Goal: Task Accomplishment & Management: Manage account settings

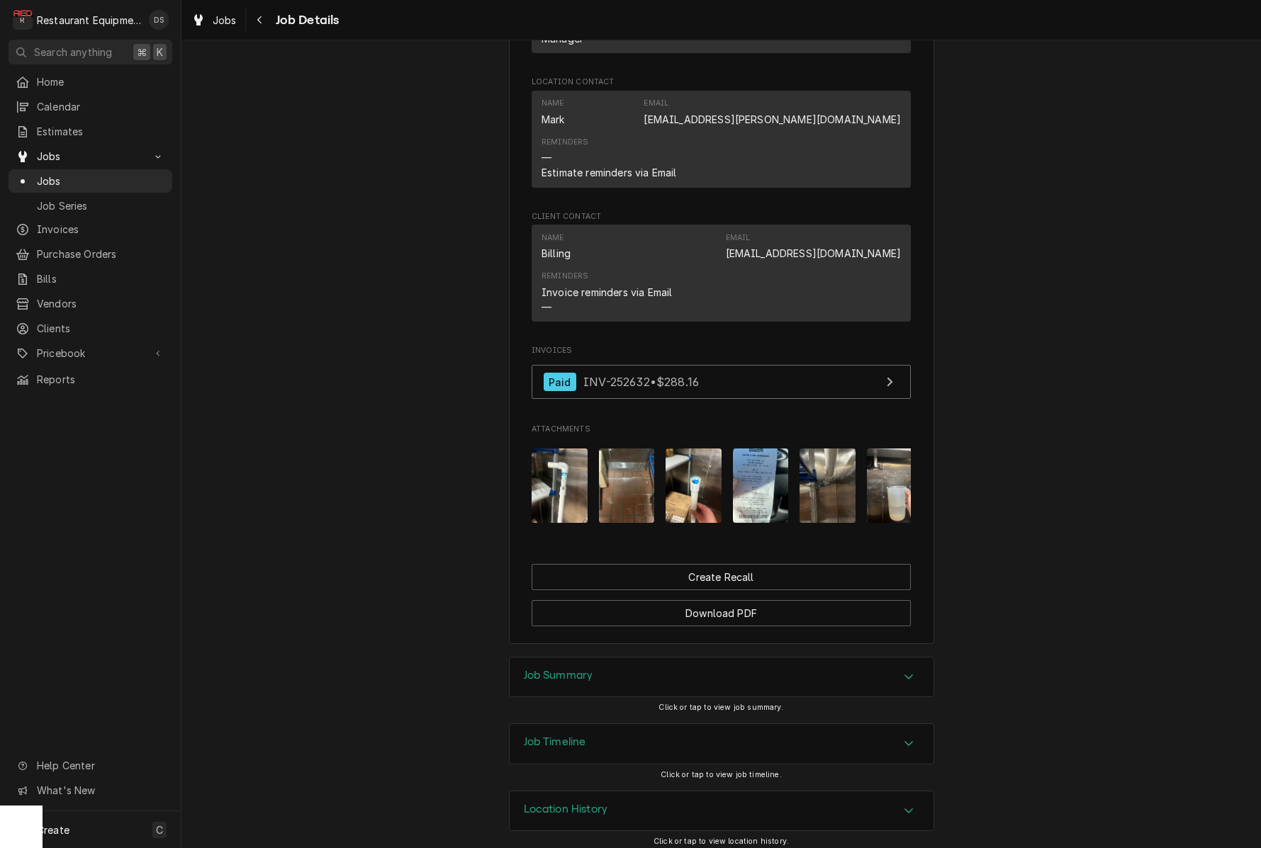
scroll to position [1048, 0]
click at [717, 660] on div "Job Summary" at bounding box center [722, 678] width 424 height 40
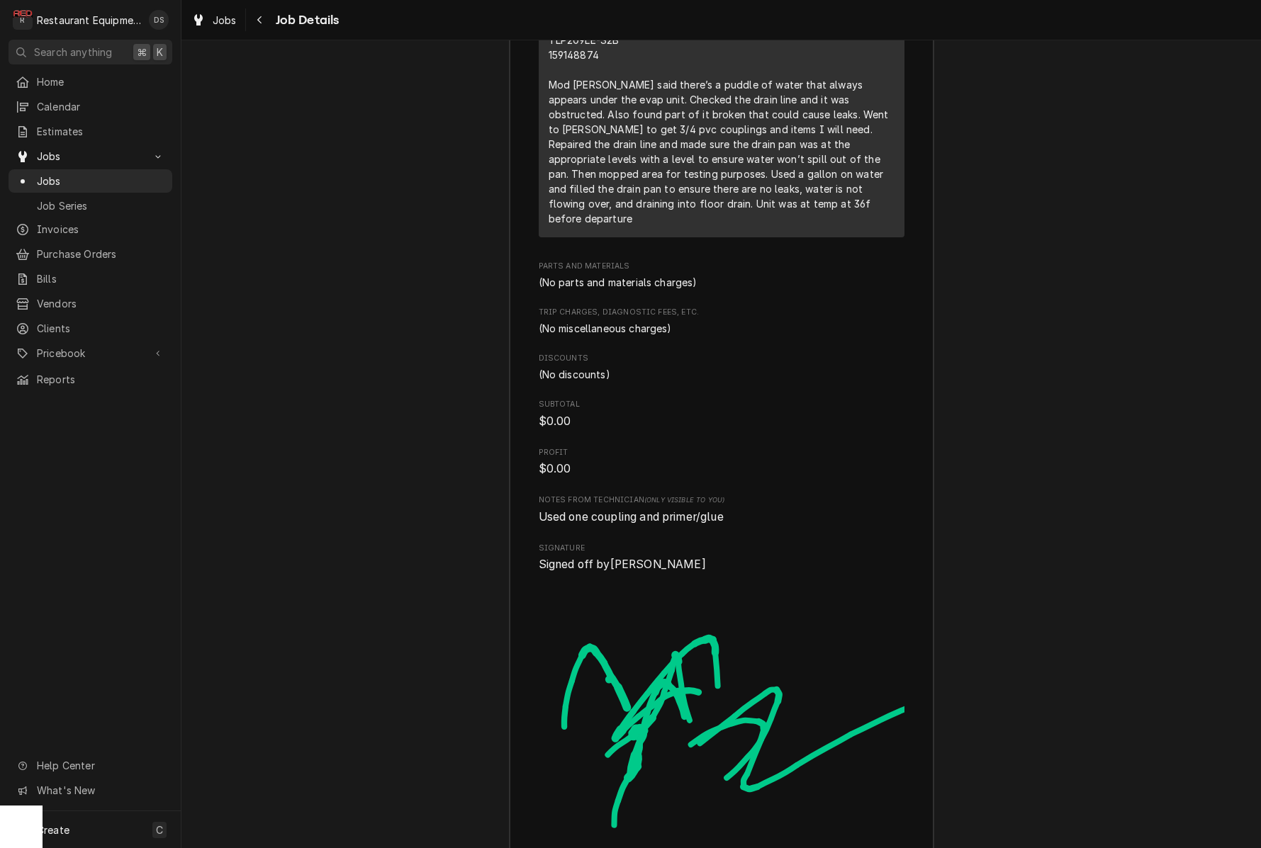
scroll to position [2150, 0]
click at [268, 23] on button "Navigate back" at bounding box center [260, 20] width 23 height 23
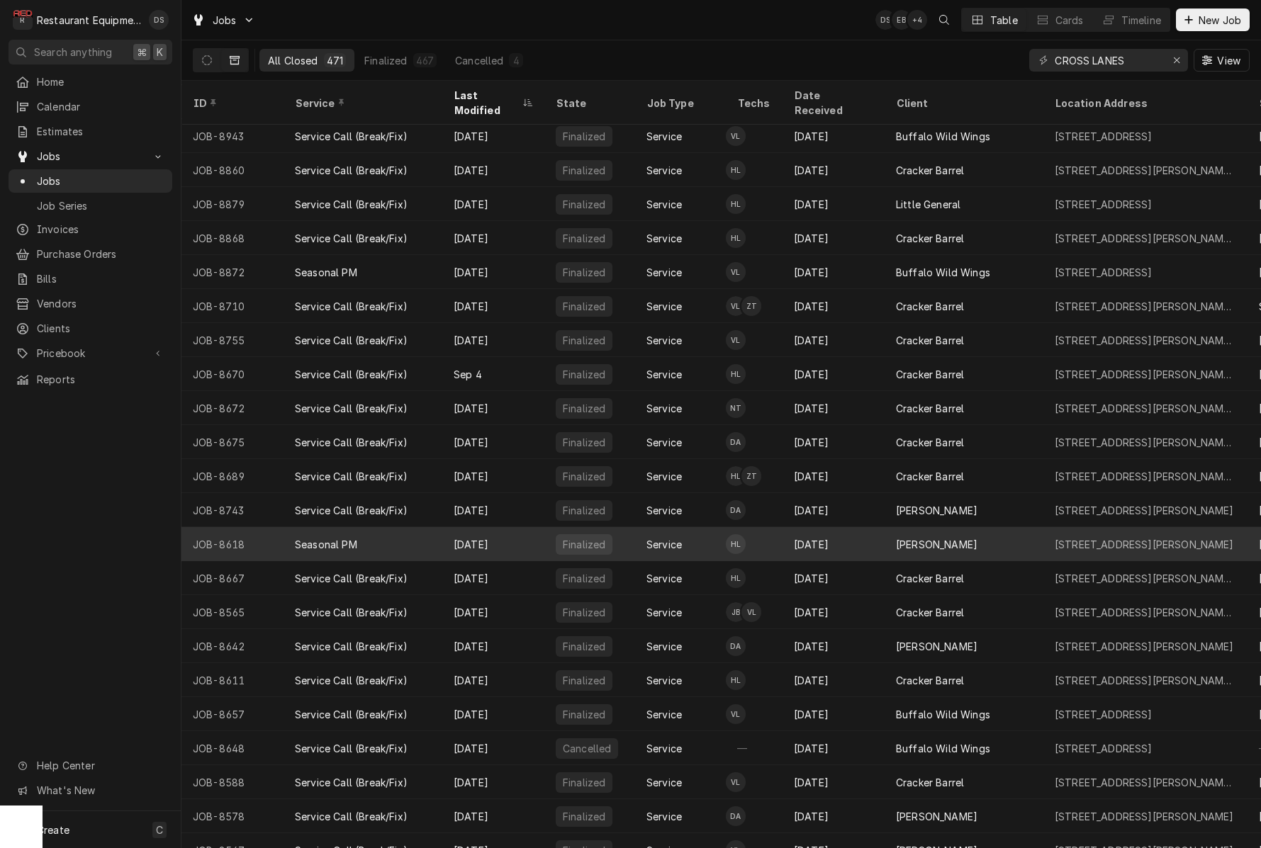
scroll to position [108, 0]
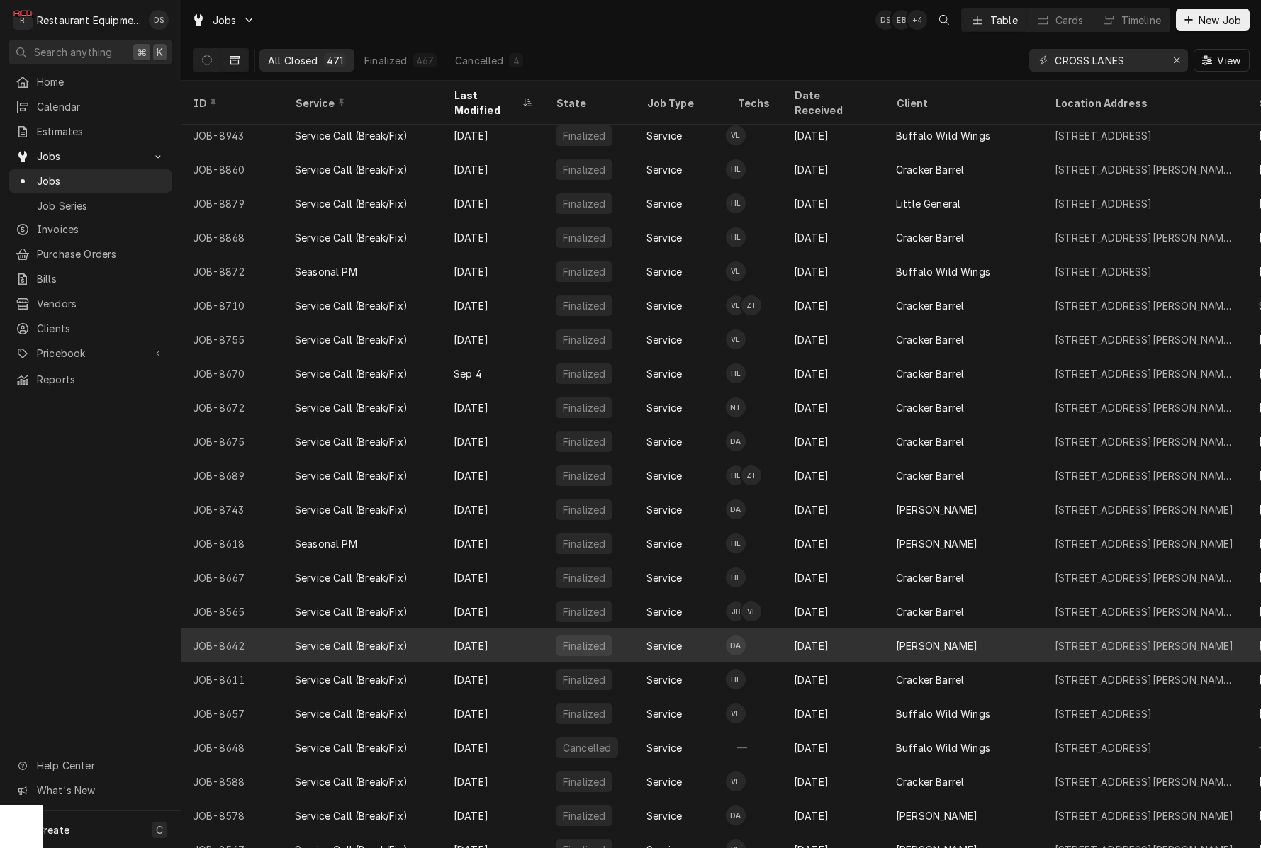
click at [931, 639] on div "[PERSON_NAME]" at bounding box center [937, 646] width 82 height 15
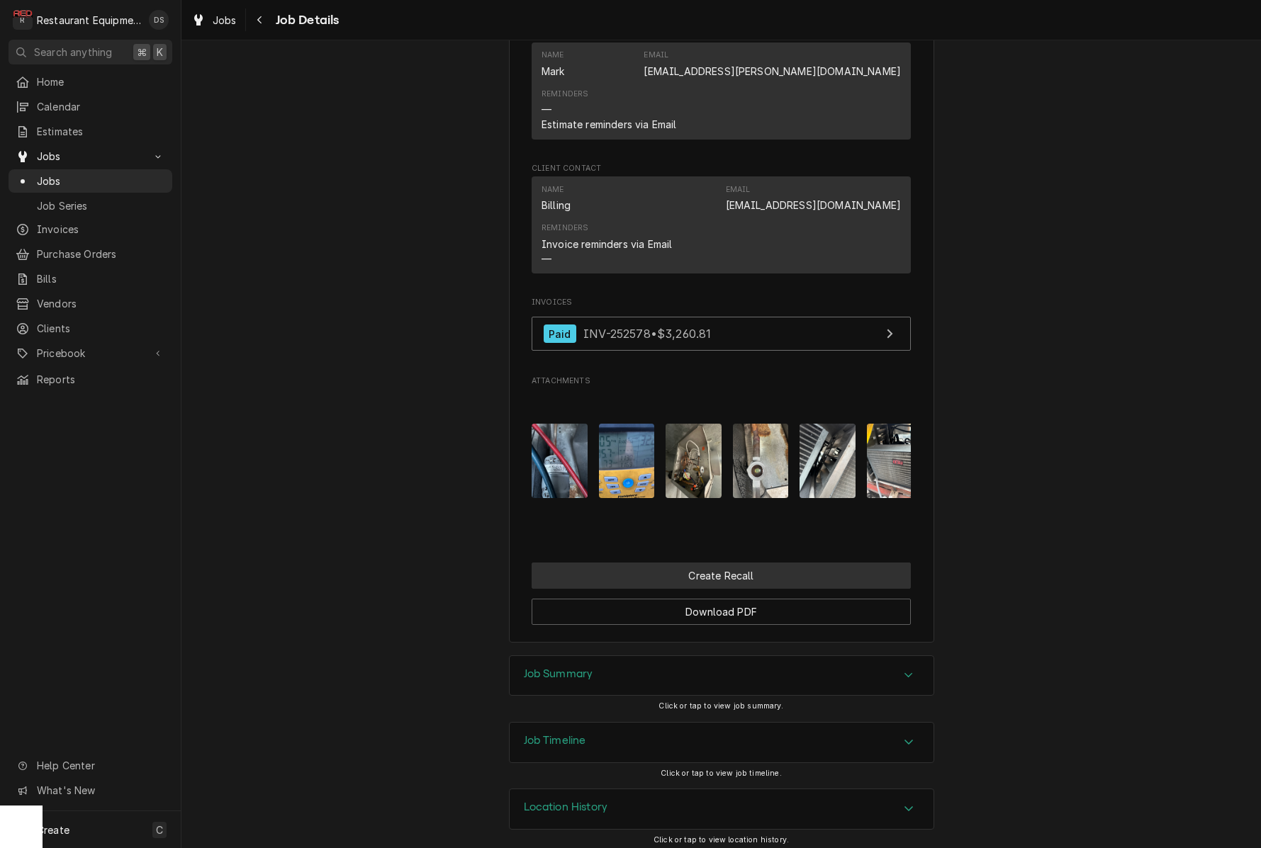
scroll to position [1094, 0]
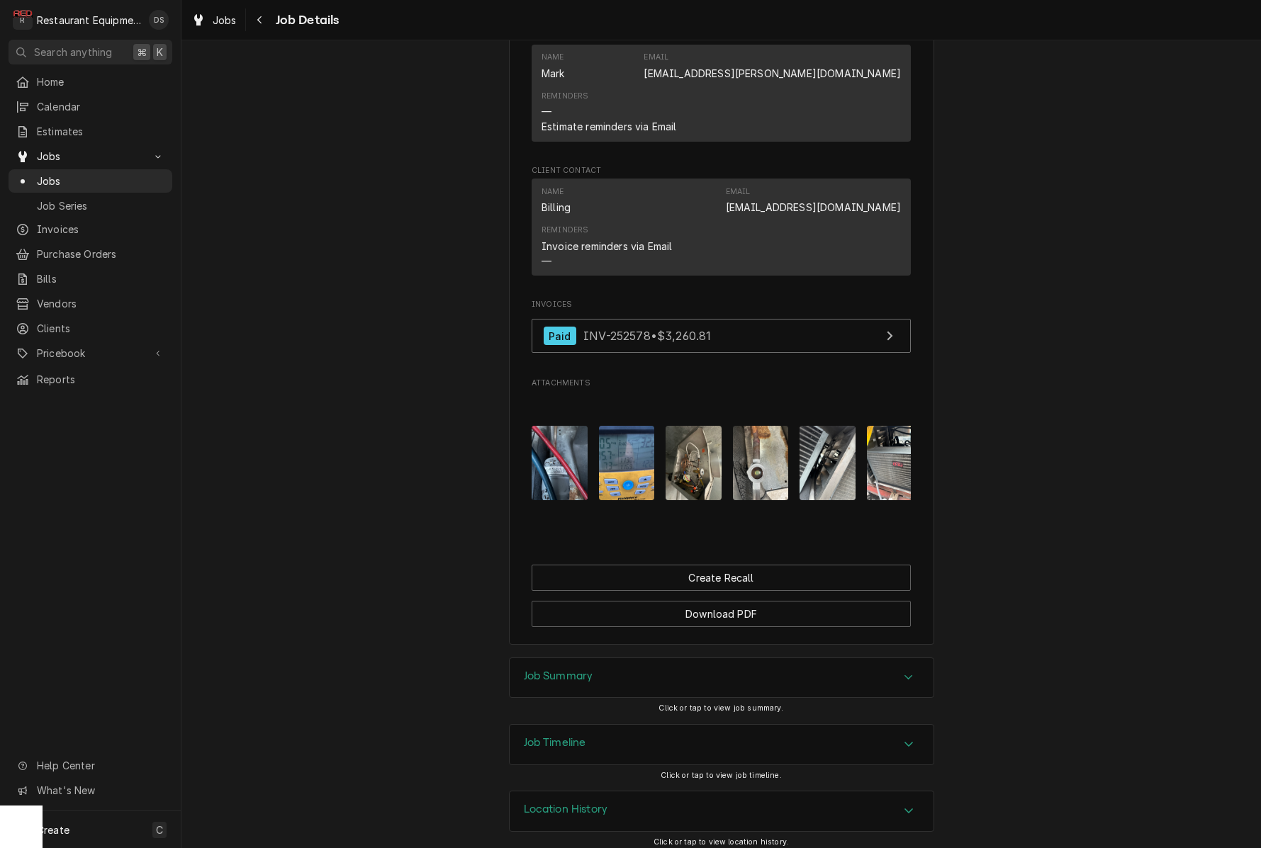
drag, startPoint x: 678, startPoint y: 673, endPoint x: 688, endPoint y: 655, distance: 20.3
click at [678, 673] on div "Job Summary" at bounding box center [722, 678] width 424 height 40
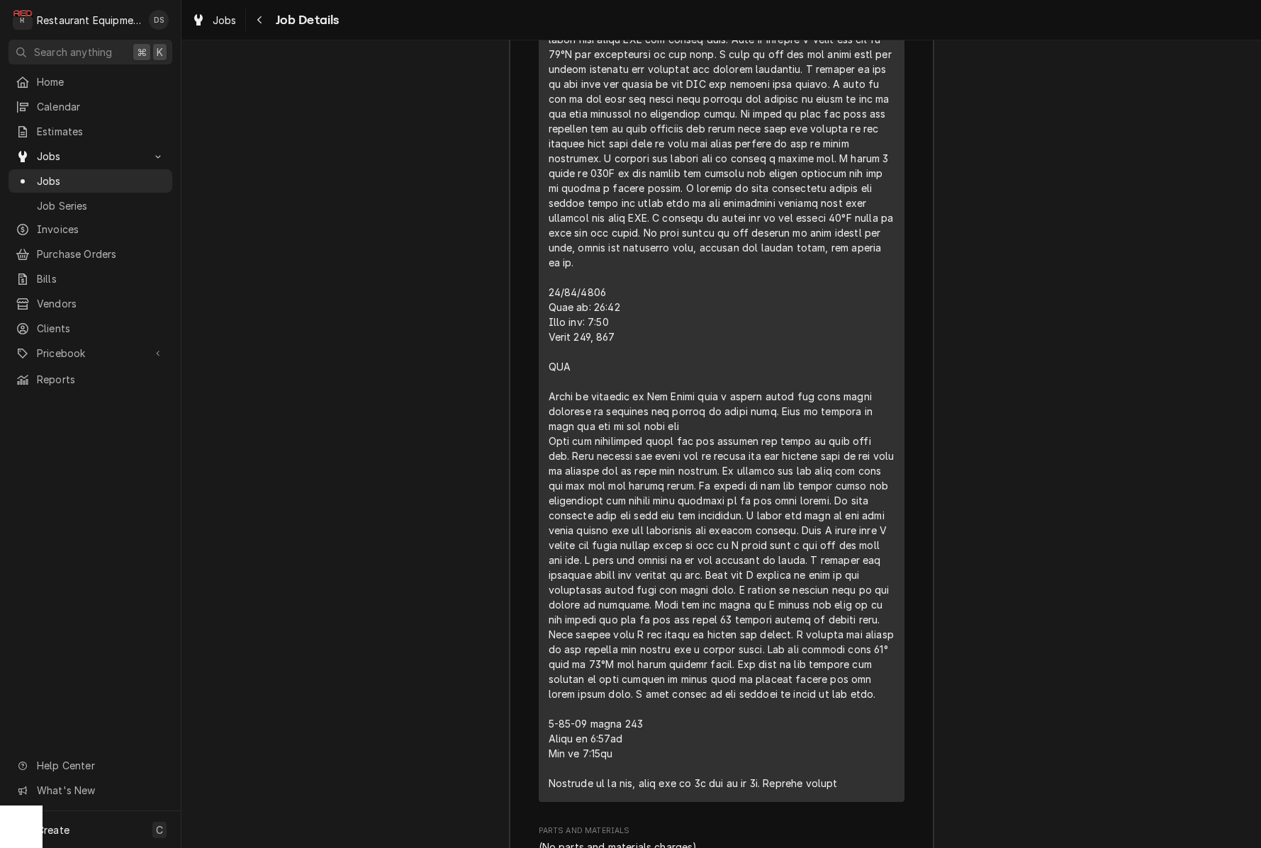
scroll to position [2245, 0]
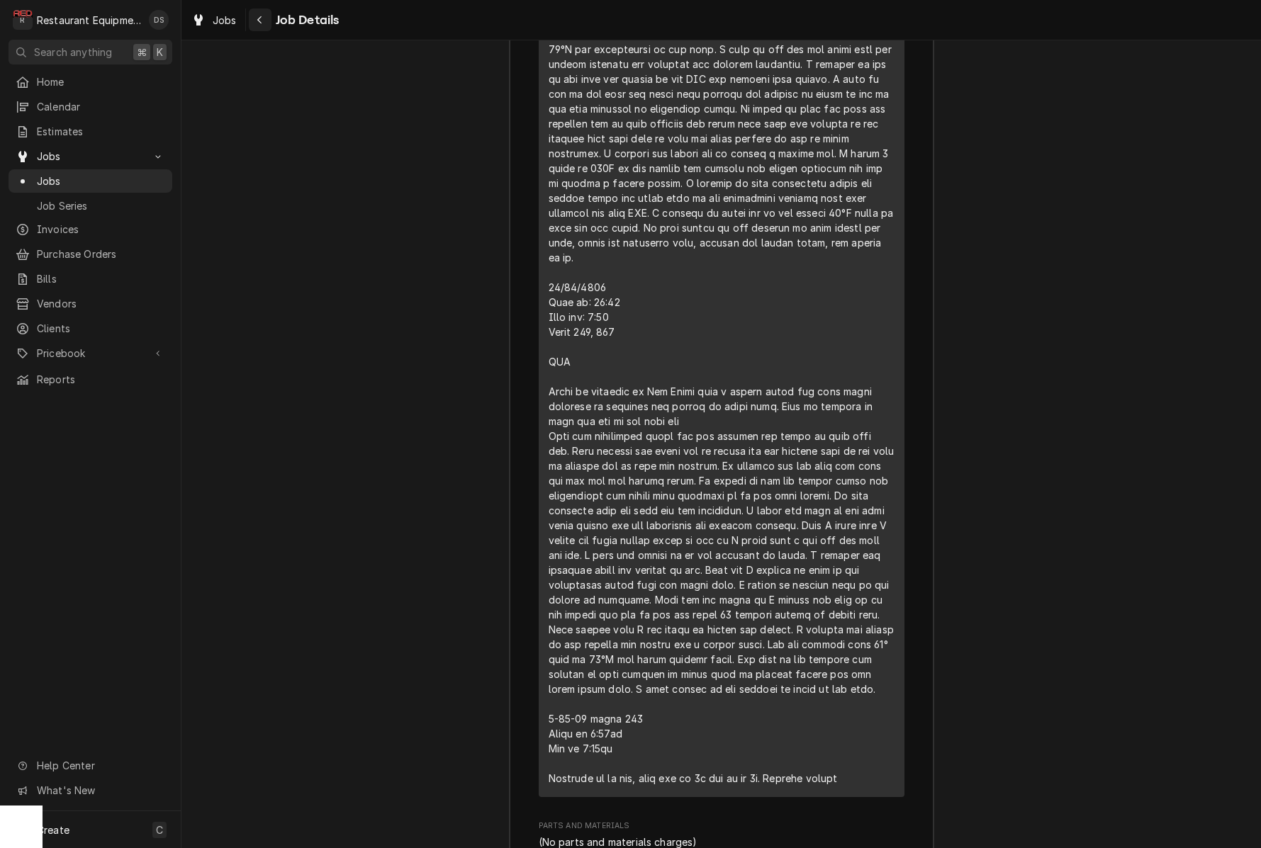
click at [260, 19] on icon "Navigate back" at bounding box center [260, 20] width 6 height 10
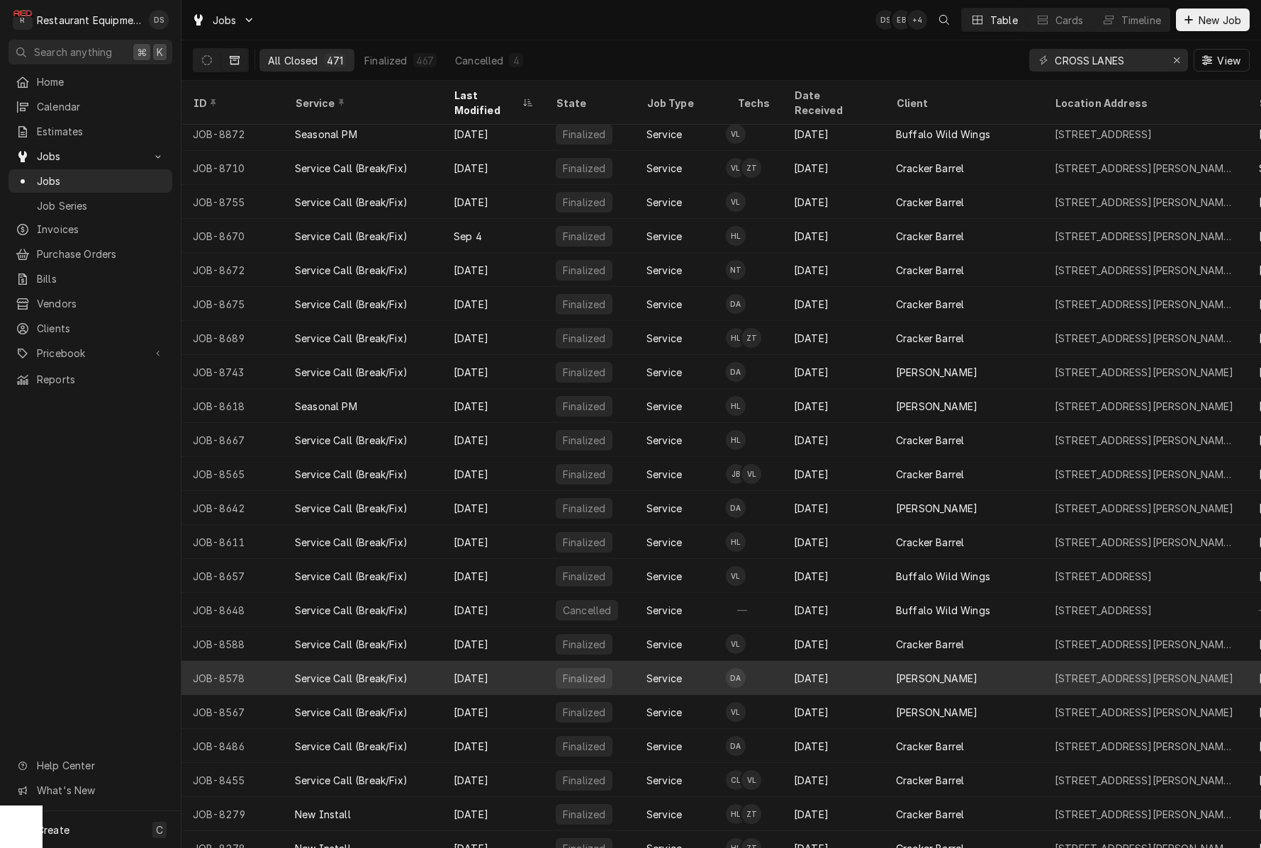
scroll to position [259, 0]
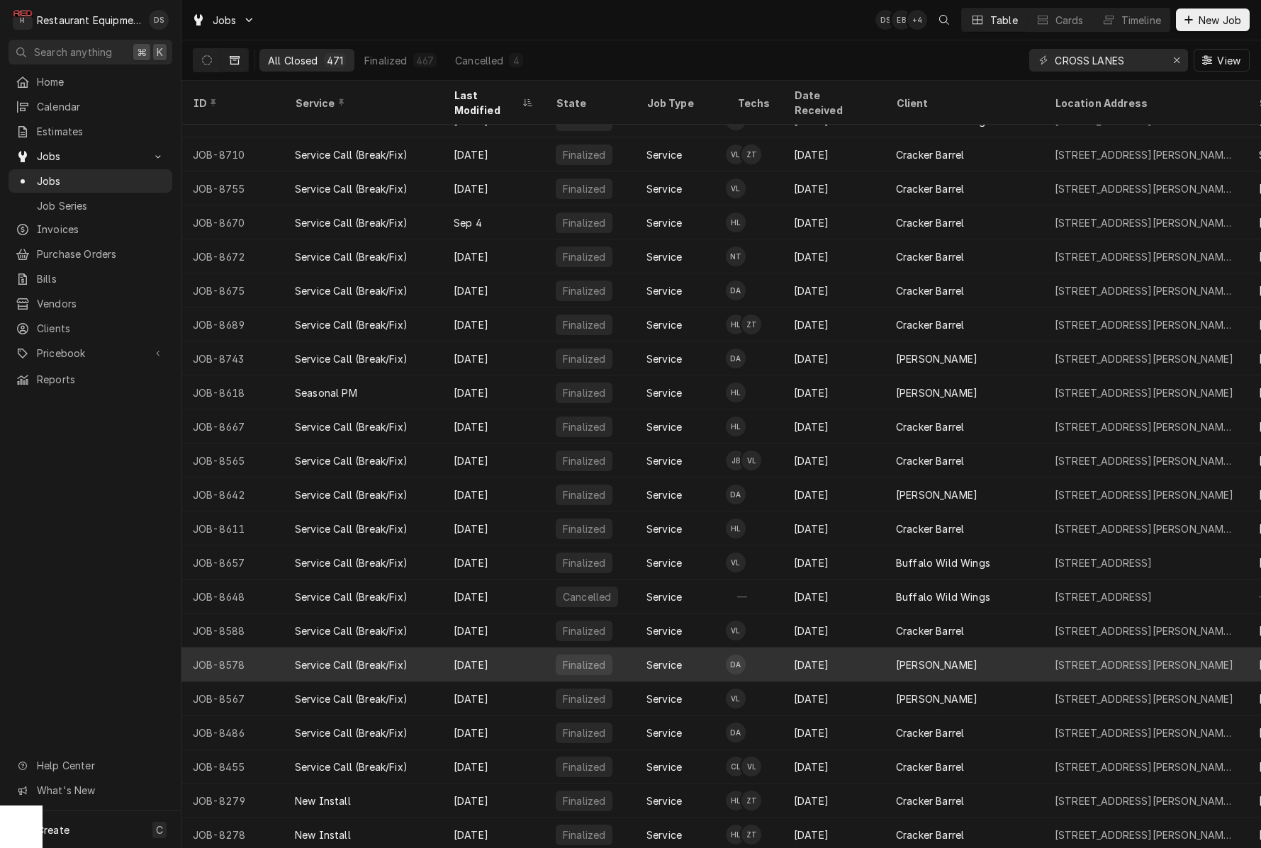
click at [967, 648] on div "[PERSON_NAME]" at bounding box center [964, 665] width 159 height 34
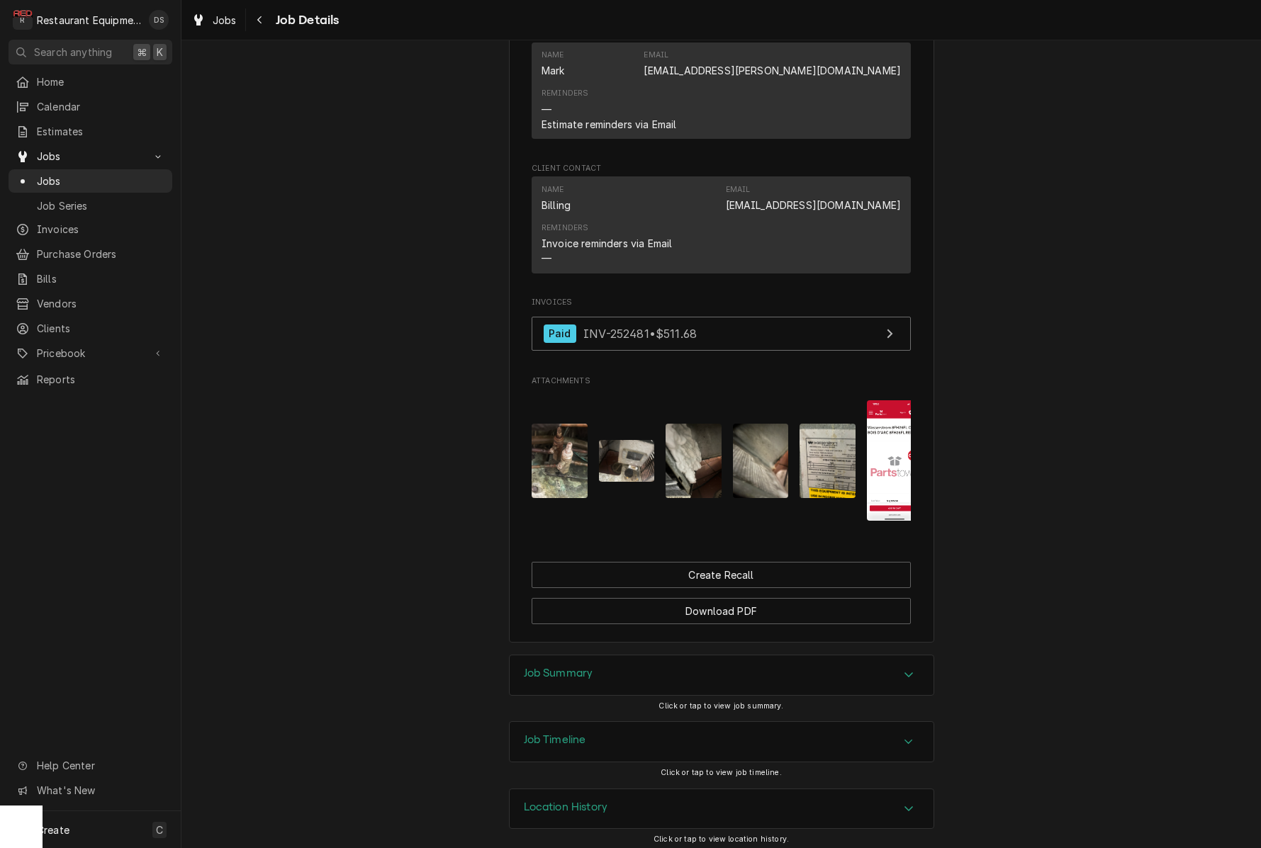
scroll to position [934, 0]
click at [631, 667] on div "Job Summary" at bounding box center [722, 676] width 424 height 40
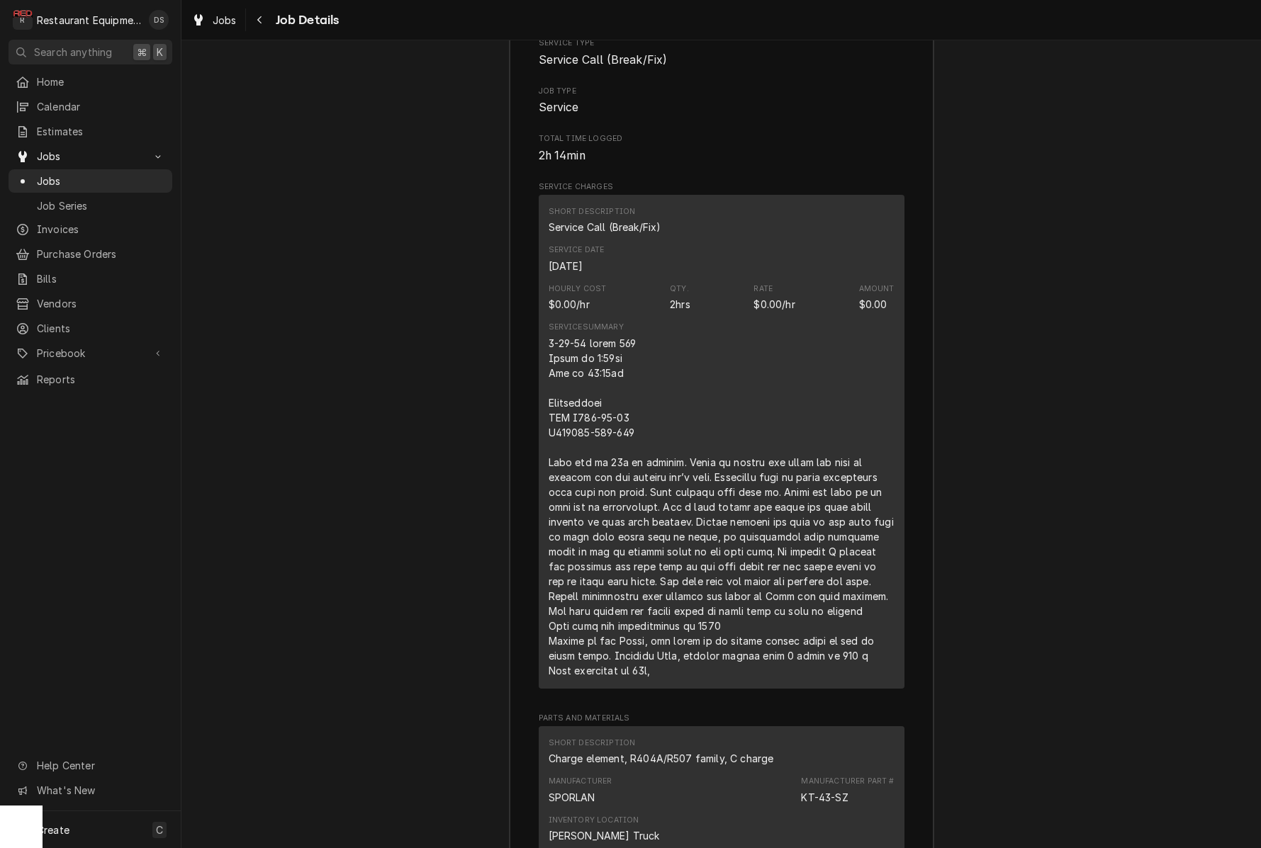
scroll to position [1657, 0]
click at [262, 10] on button "Navigate back" at bounding box center [260, 20] width 23 height 23
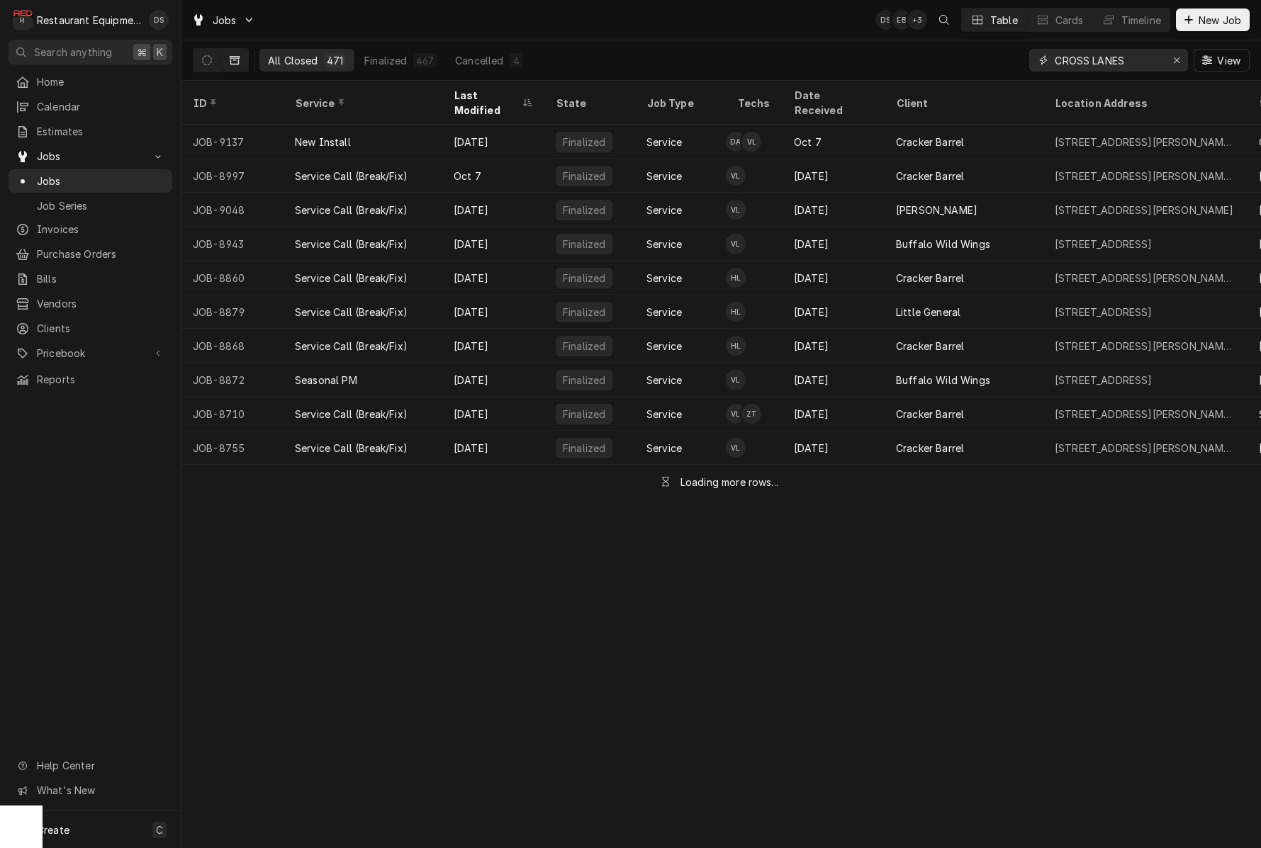
click at [1132, 58] on input "CROSS LANES" at bounding box center [1108, 60] width 106 height 23
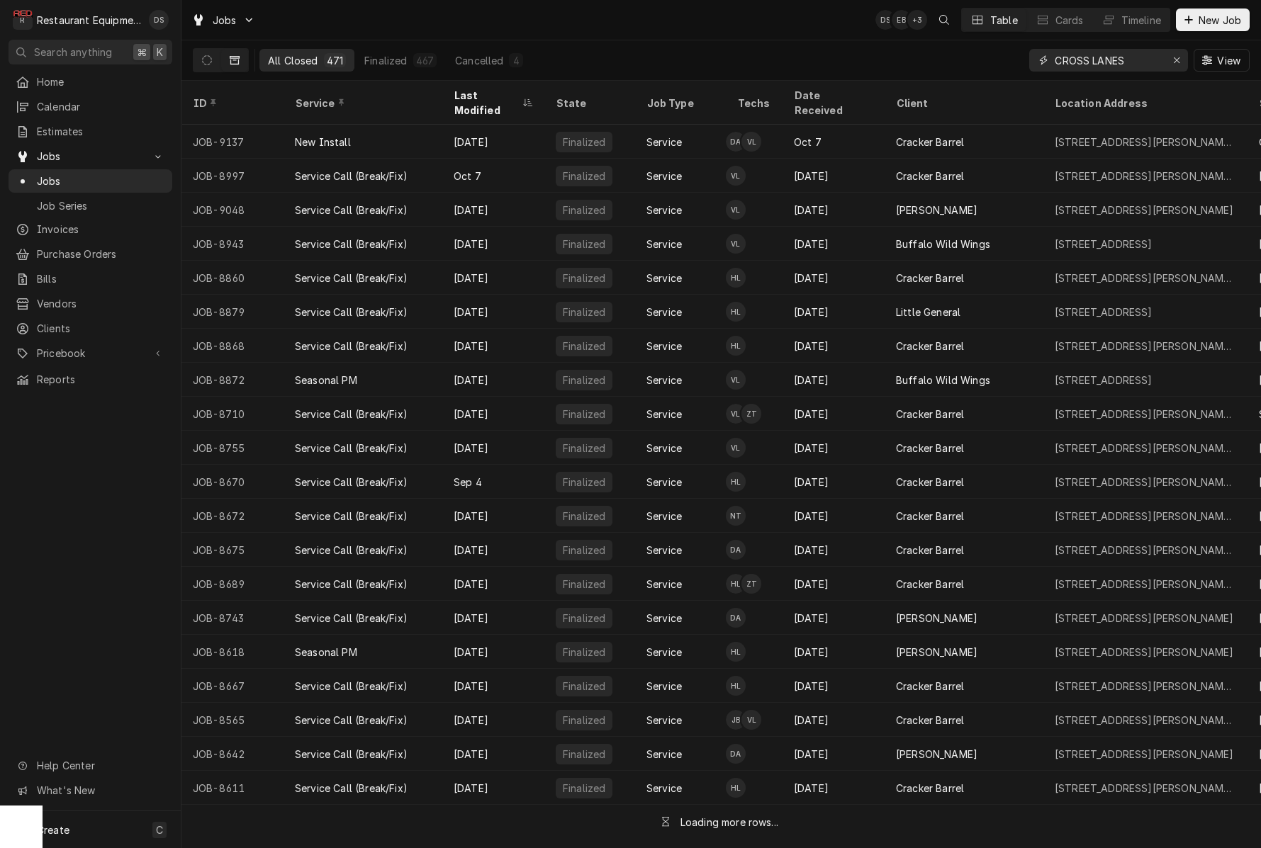
click at [1132, 58] on input "CROSS LANES" at bounding box center [1108, 60] width 106 height 23
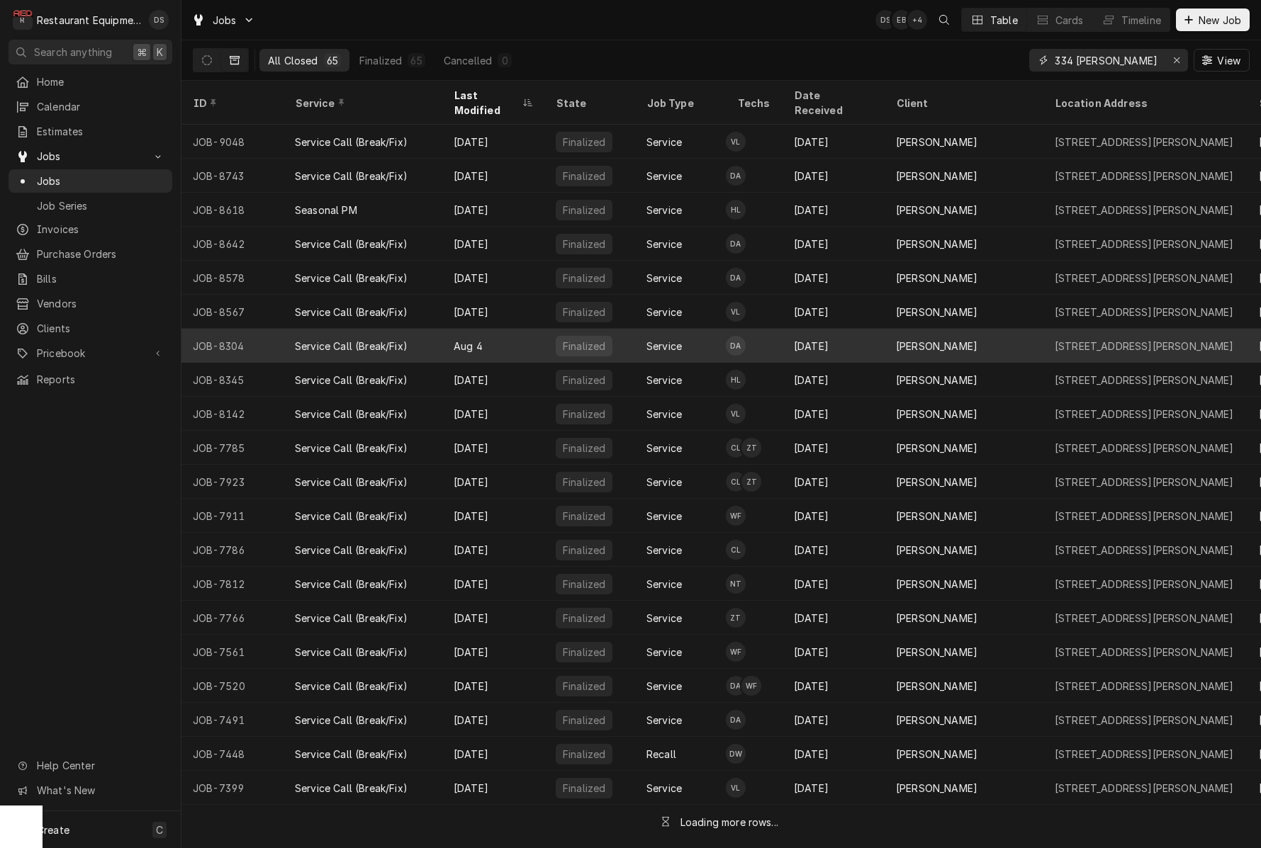
type input "334 GOFF"
click at [870, 332] on div "Jul 29" at bounding box center [833, 346] width 102 height 34
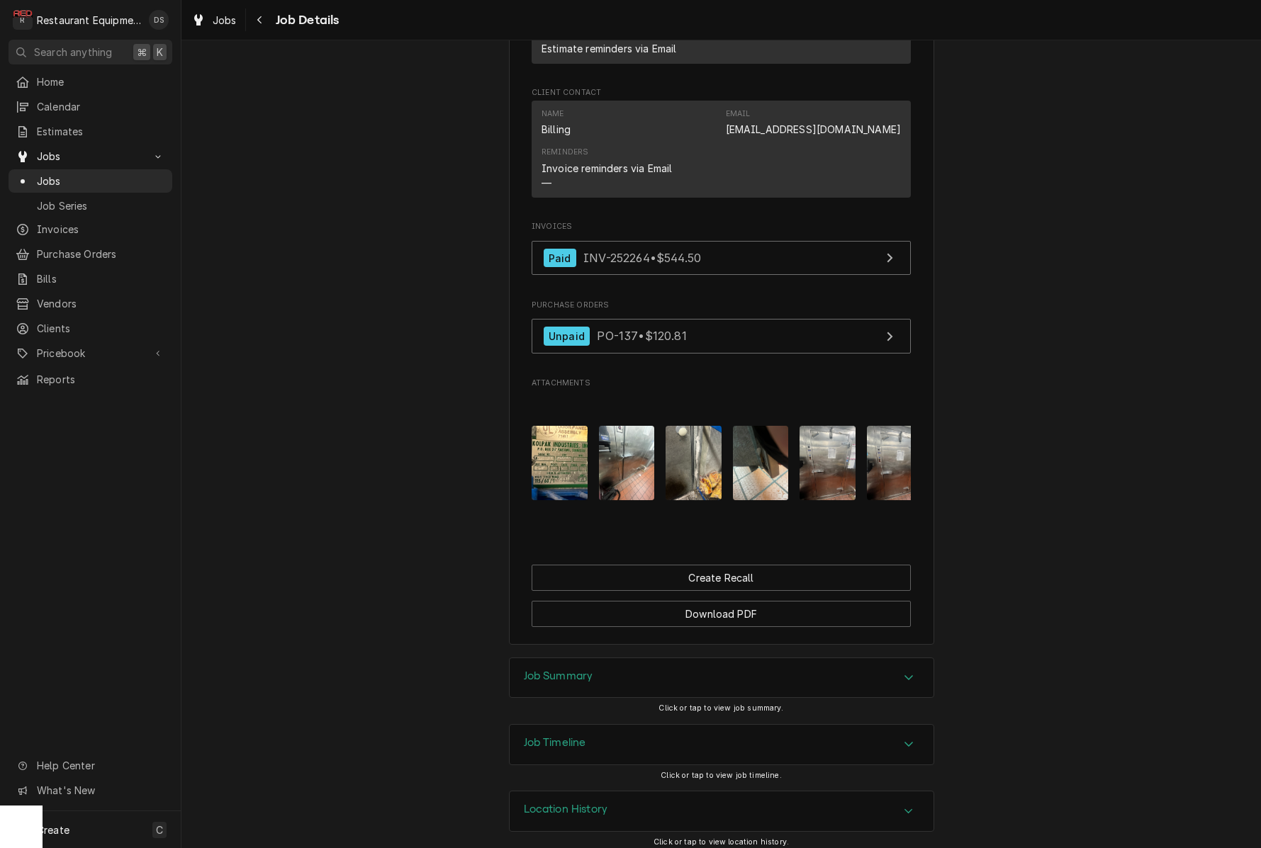
scroll to position [1172, 0]
drag, startPoint x: 635, startPoint y: 680, endPoint x: 641, endPoint y: 673, distance: 9.5
click at [635, 680] on div "Job Summary" at bounding box center [722, 679] width 424 height 40
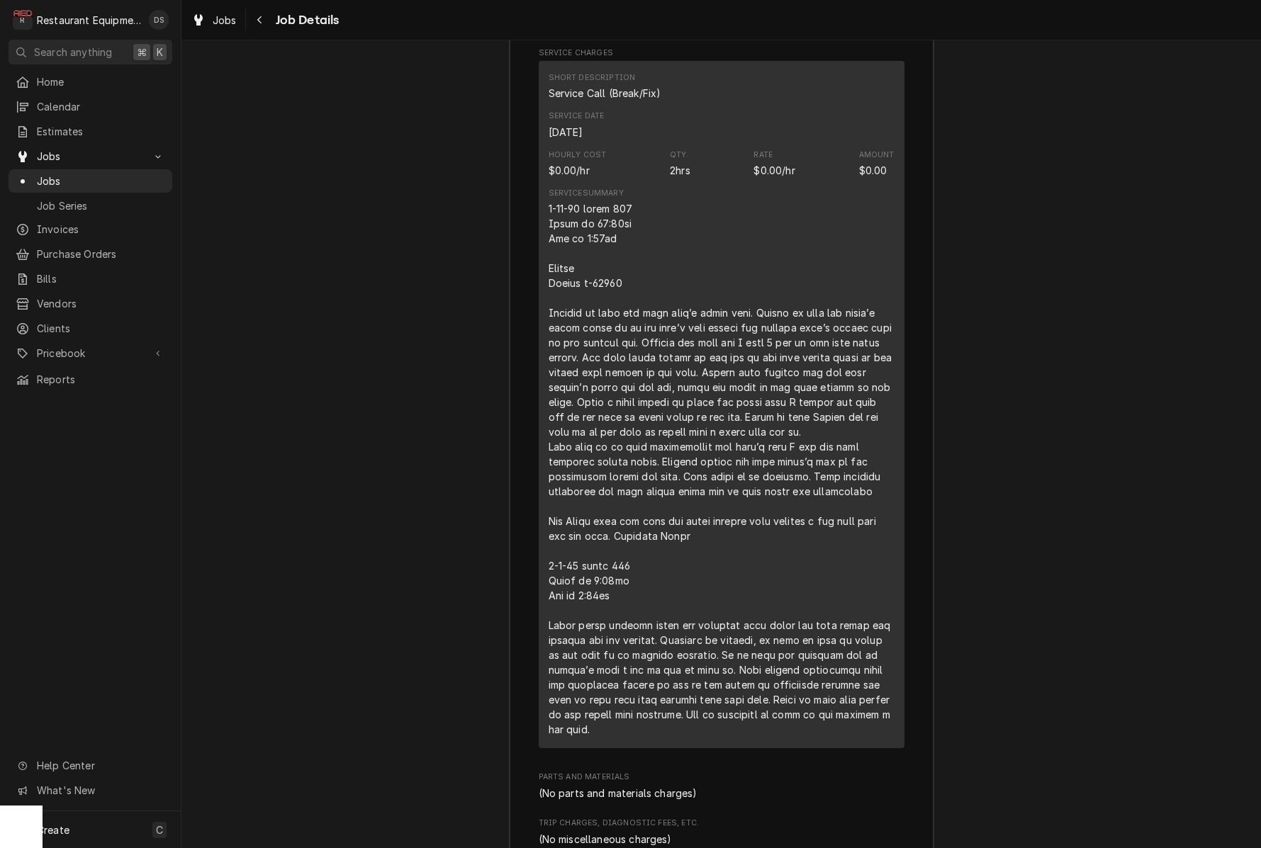
scroll to position [2031, 0]
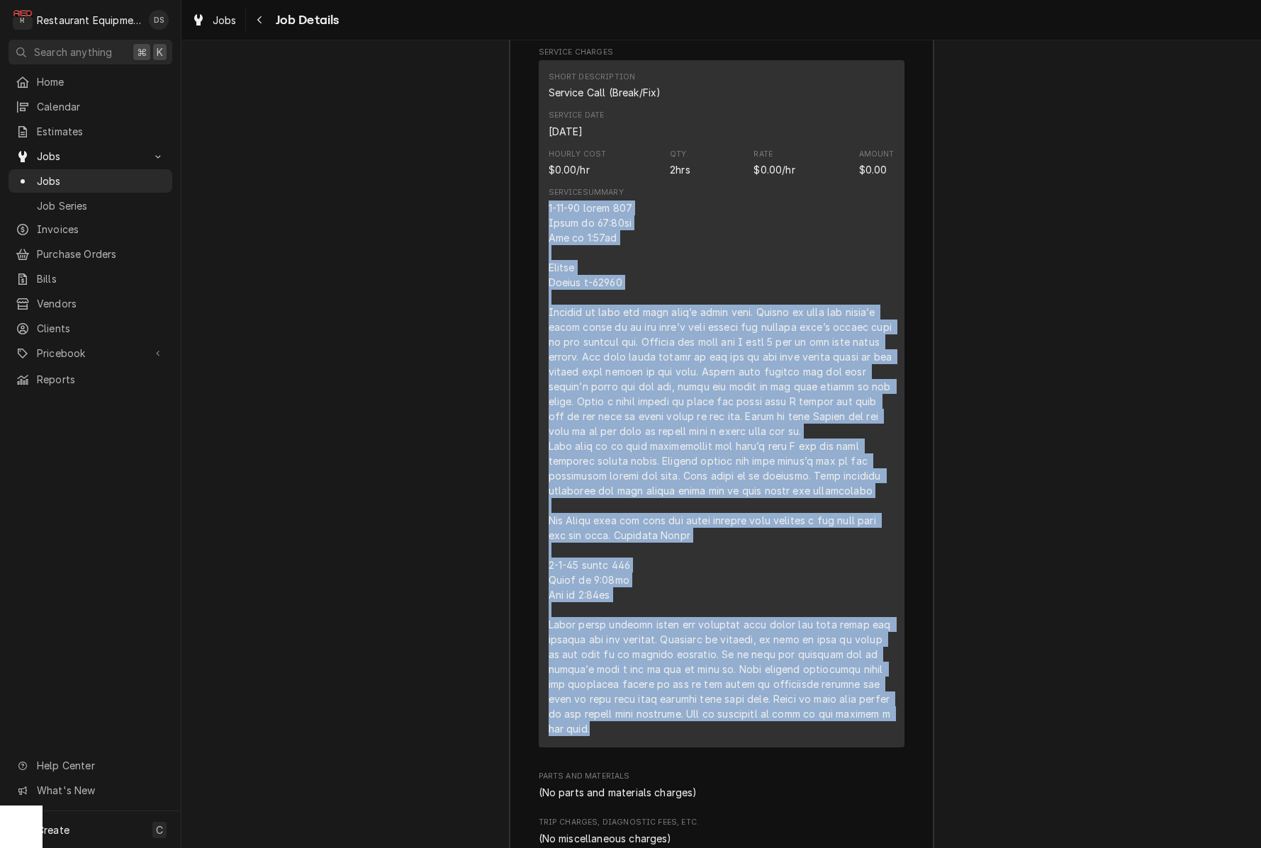
drag, startPoint x: 550, startPoint y: 191, endPoint x: 756, endPoint y: 607, distance: 463.7
click at [778, 722] on div "Short Description Service Call (Break/Fix) Service Date Jul 30, 2025 Hourly Cos…" at bounding box center [722, 404] width 366 height 688
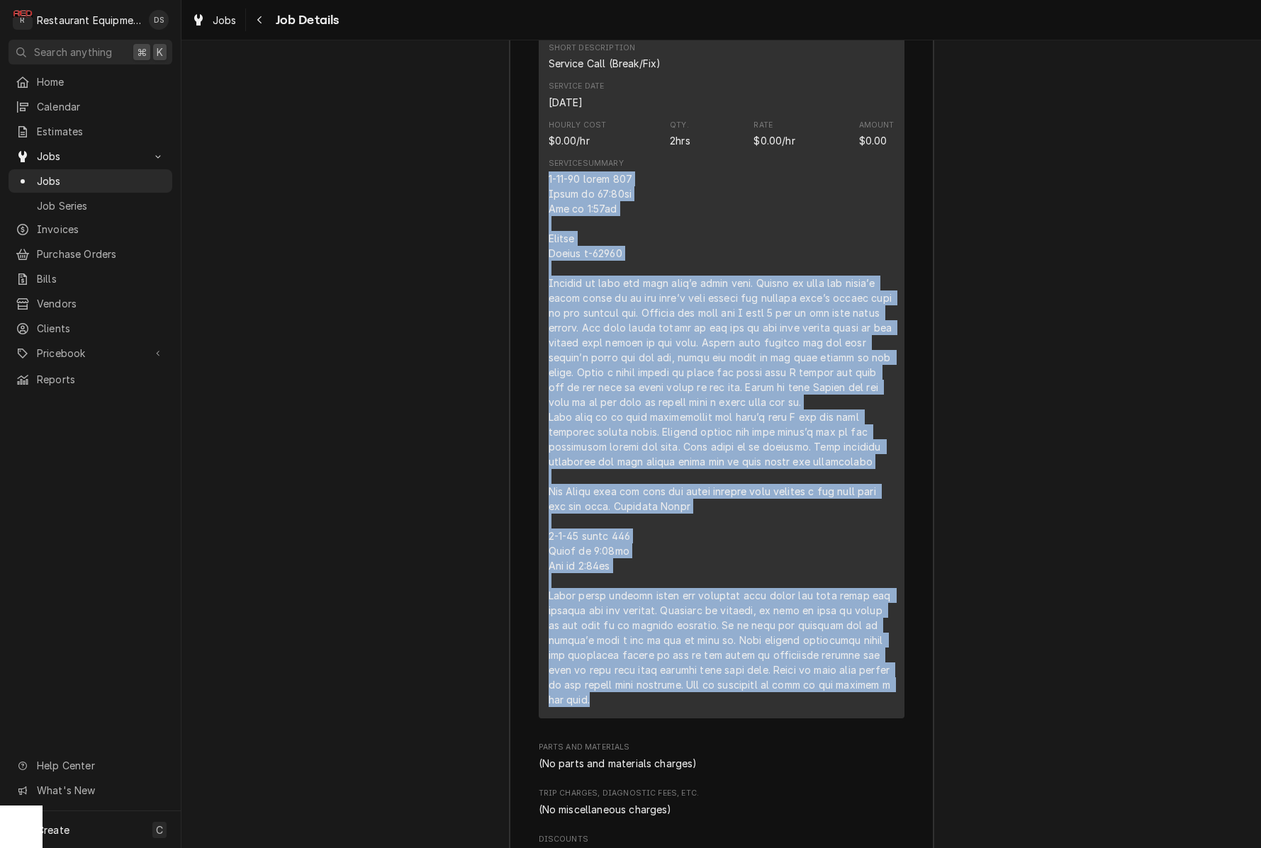
scroll to position [2067, 0]
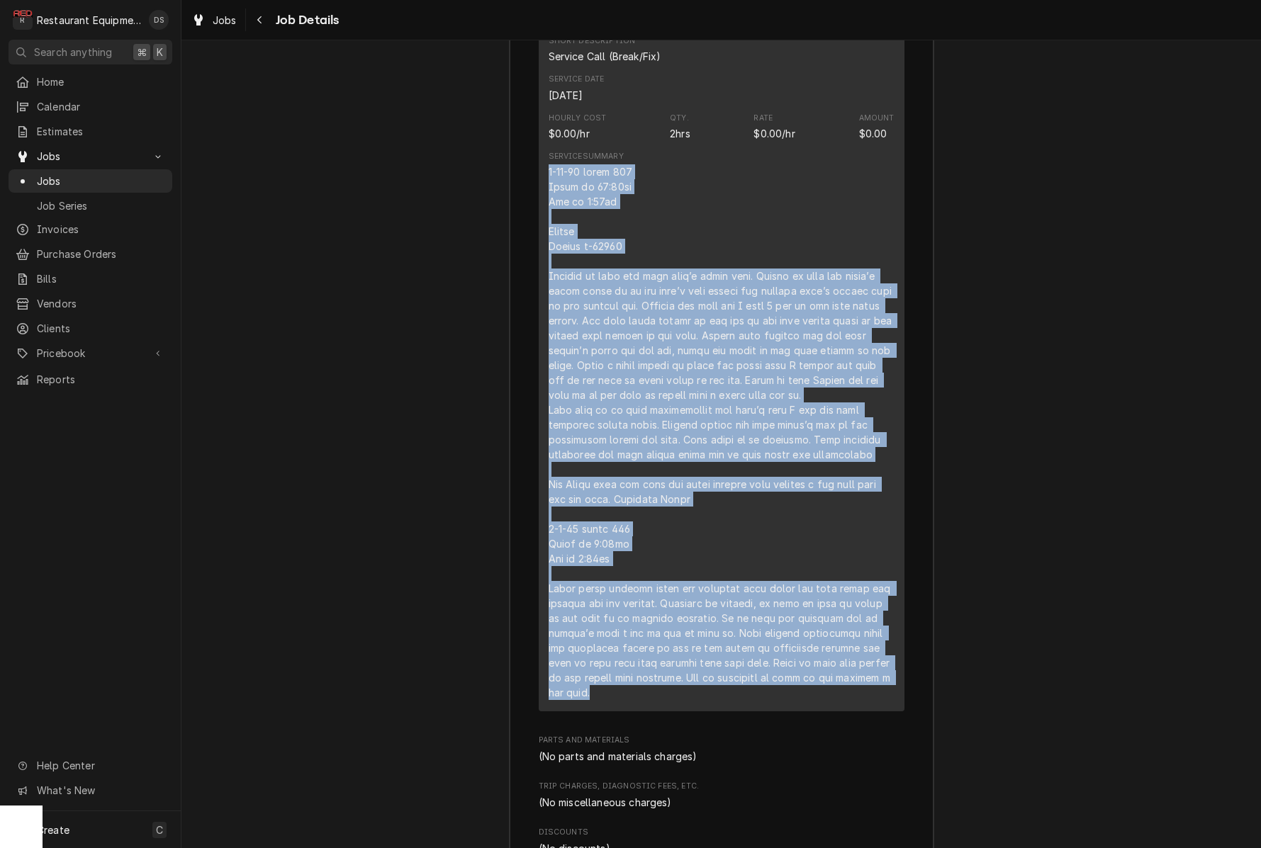
copy div "7-30-25 truck 202 Start at 12:40pm End at 3:00pm Kolpak Serial k-29304 Arrived …"
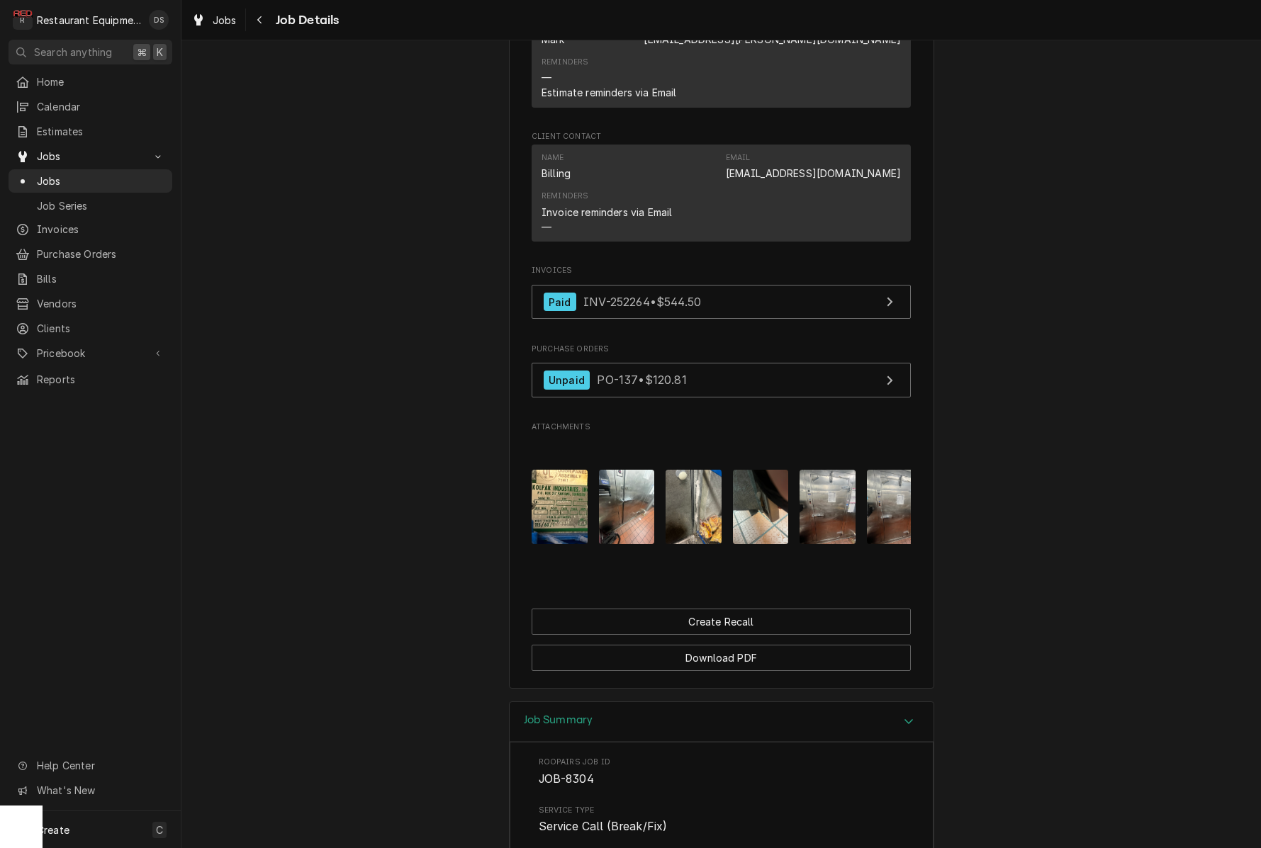
scroll to position [1128, 0]
click at [643, 508] on img "Attachments" at bounding box center [627, 508] width 56 height 74
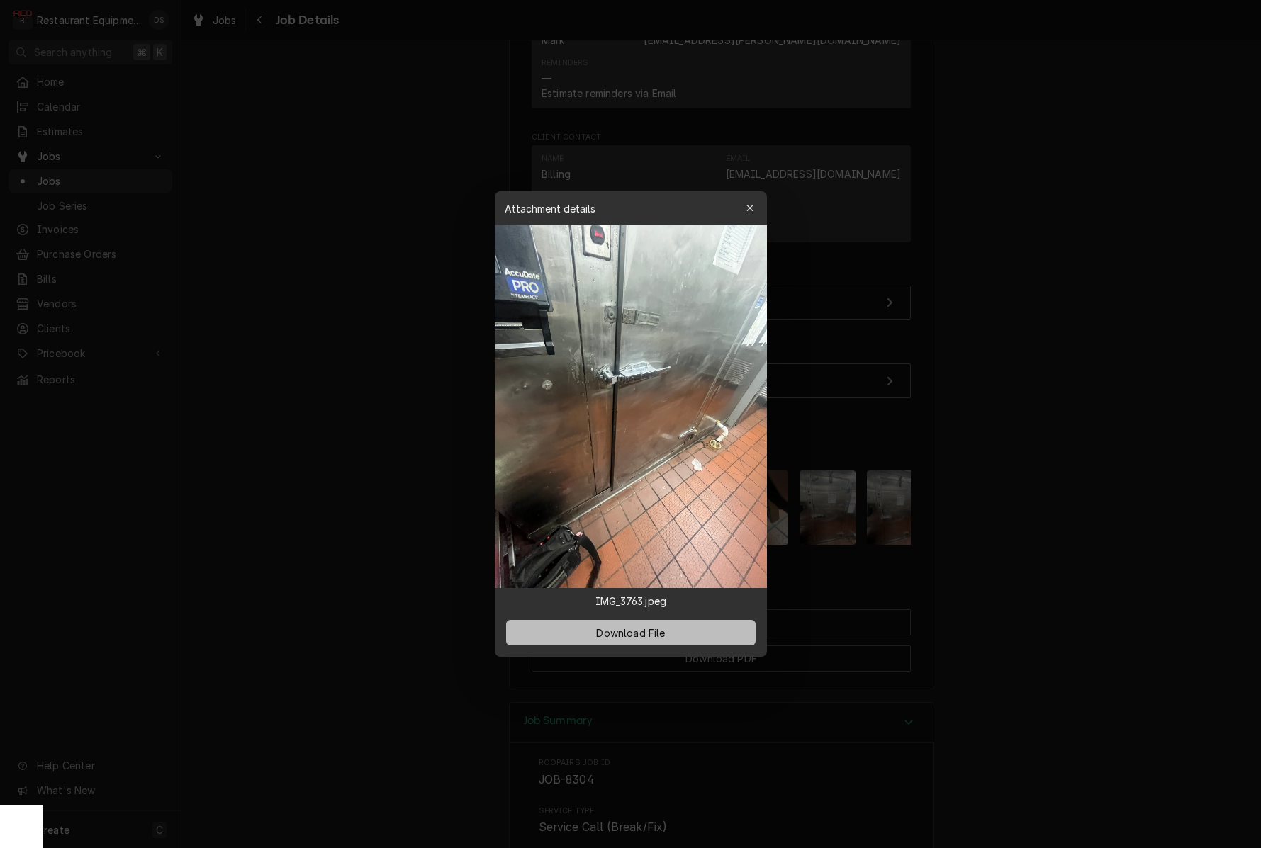
click at [677, 637] on button "Download File" at bounding box center [630, 633] width 249 height 26
click at [746, 208] on icon "button" at bounding box center [750, 208] width 8 height 10
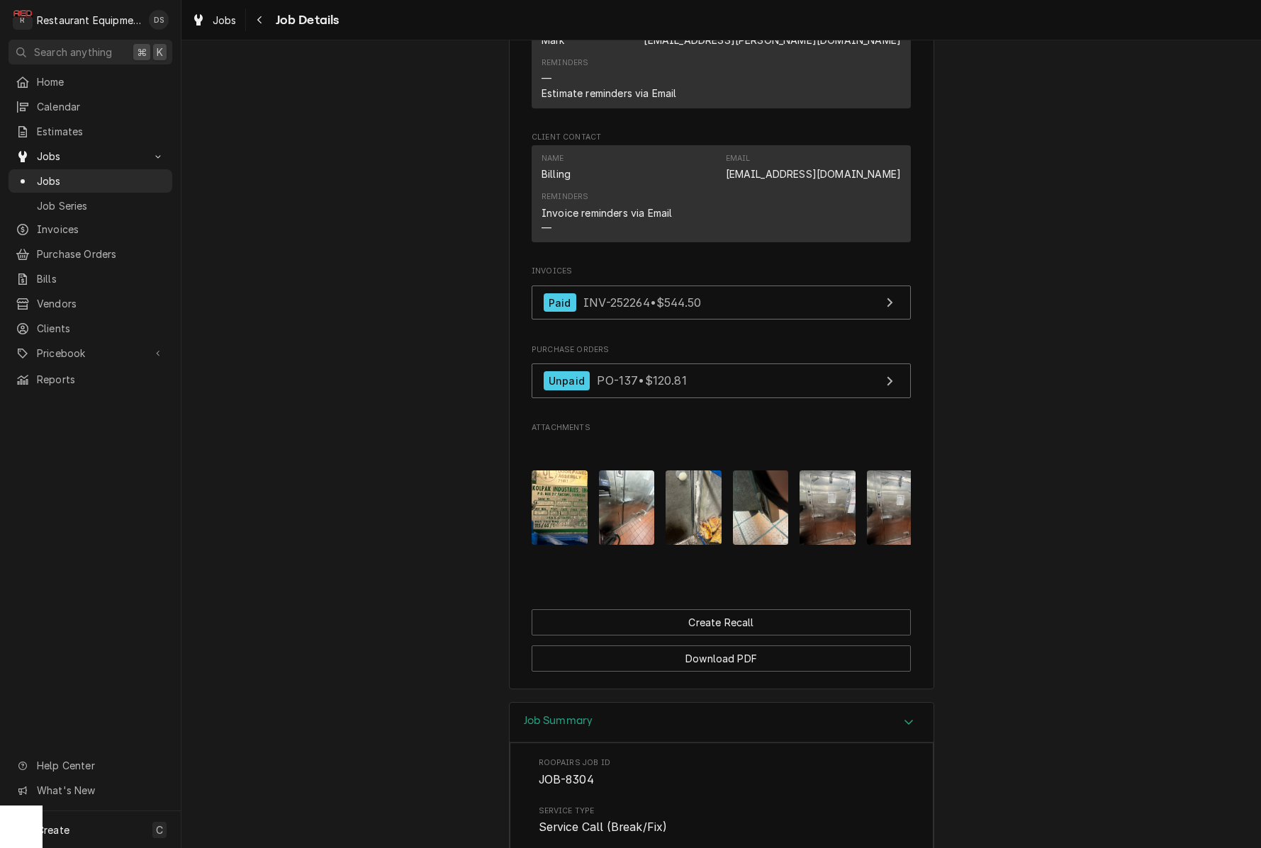
click at [690, 479] on img "Attachments" at bounding box center [694, 508] width 56 height 74
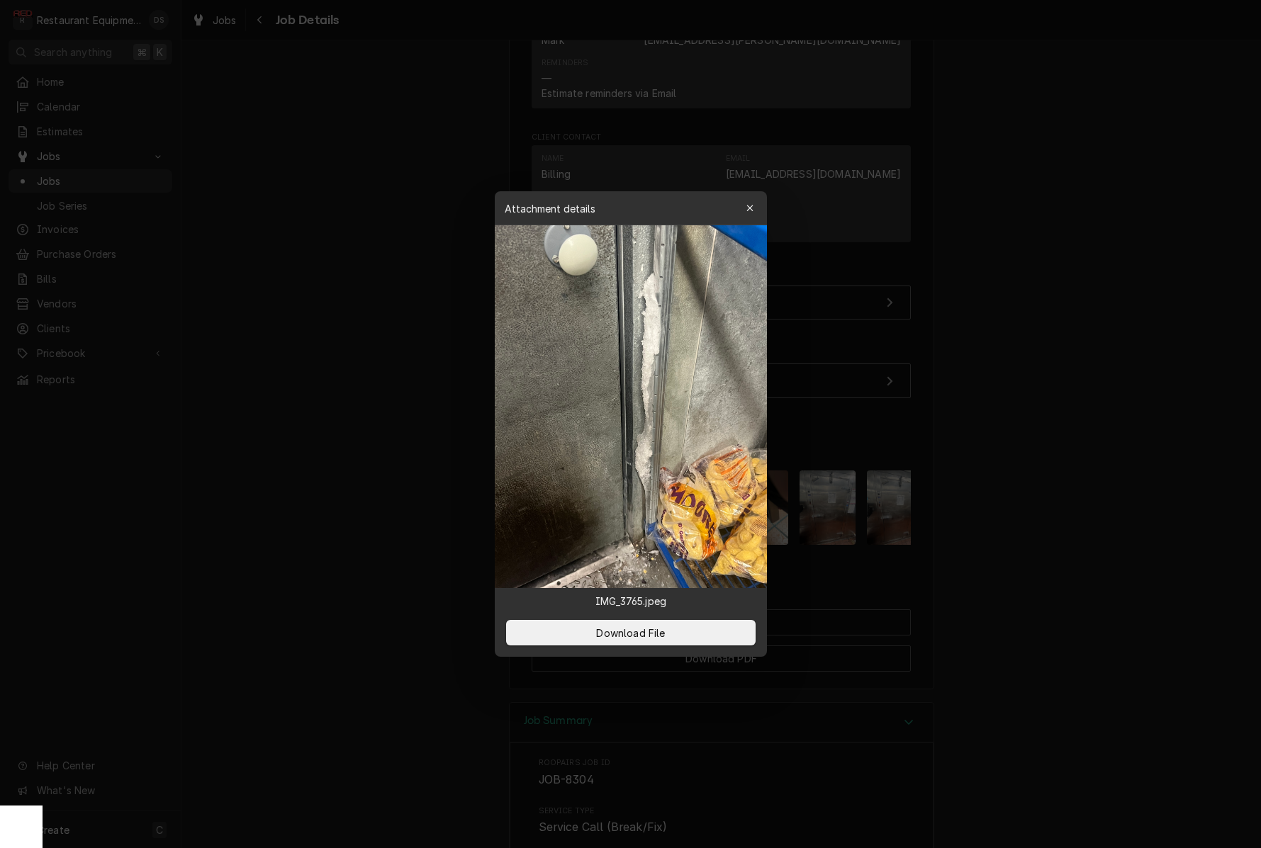
drag, startPoint x: 691, startPoint y: 635, endPoint x: 708, endPoint y: 610, distance: 30.1
click at [690, 634] on button "Download File" at bounding box center [630, 633] width 249 height 26
click at [746, 208] on icon "button" at bounding box center [750, 208] width 8 height 10
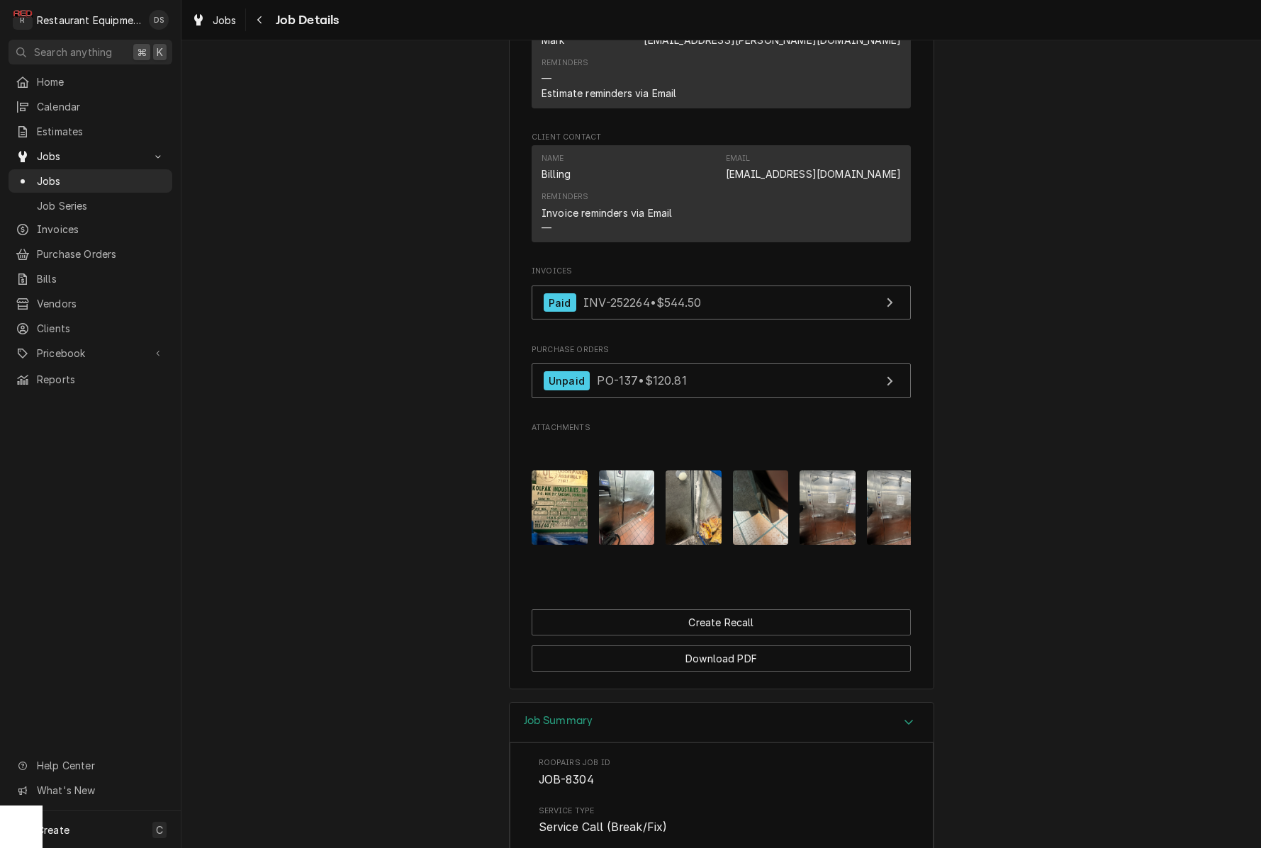
click at [765, 505] on img "Attachments" at bounding box center [761, 508] width 56 height 74
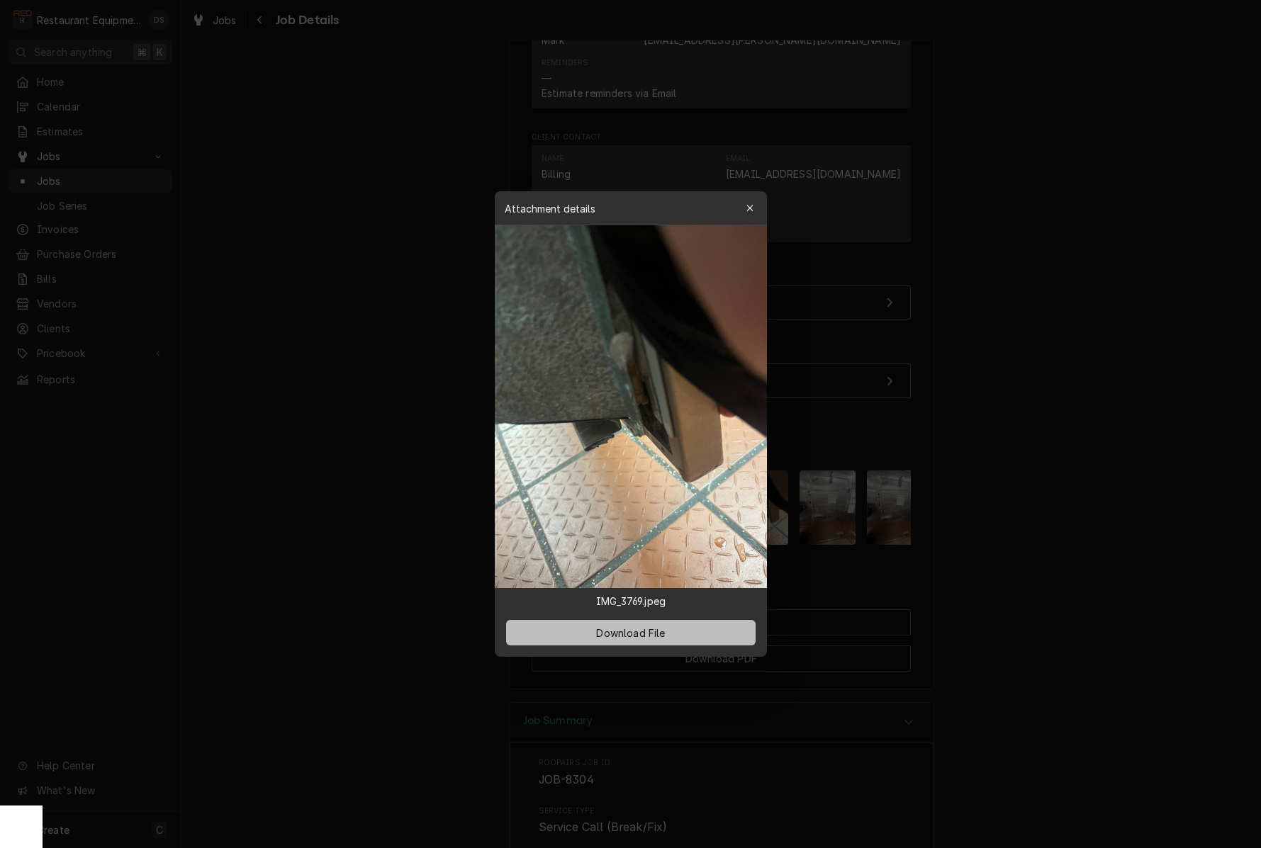
click at [675, 635] on button "Download File" at bounding box center [630, 633] width 249 height 26
click at [988, 427] on div at bounding box center [630, 424] width 1261 height 848
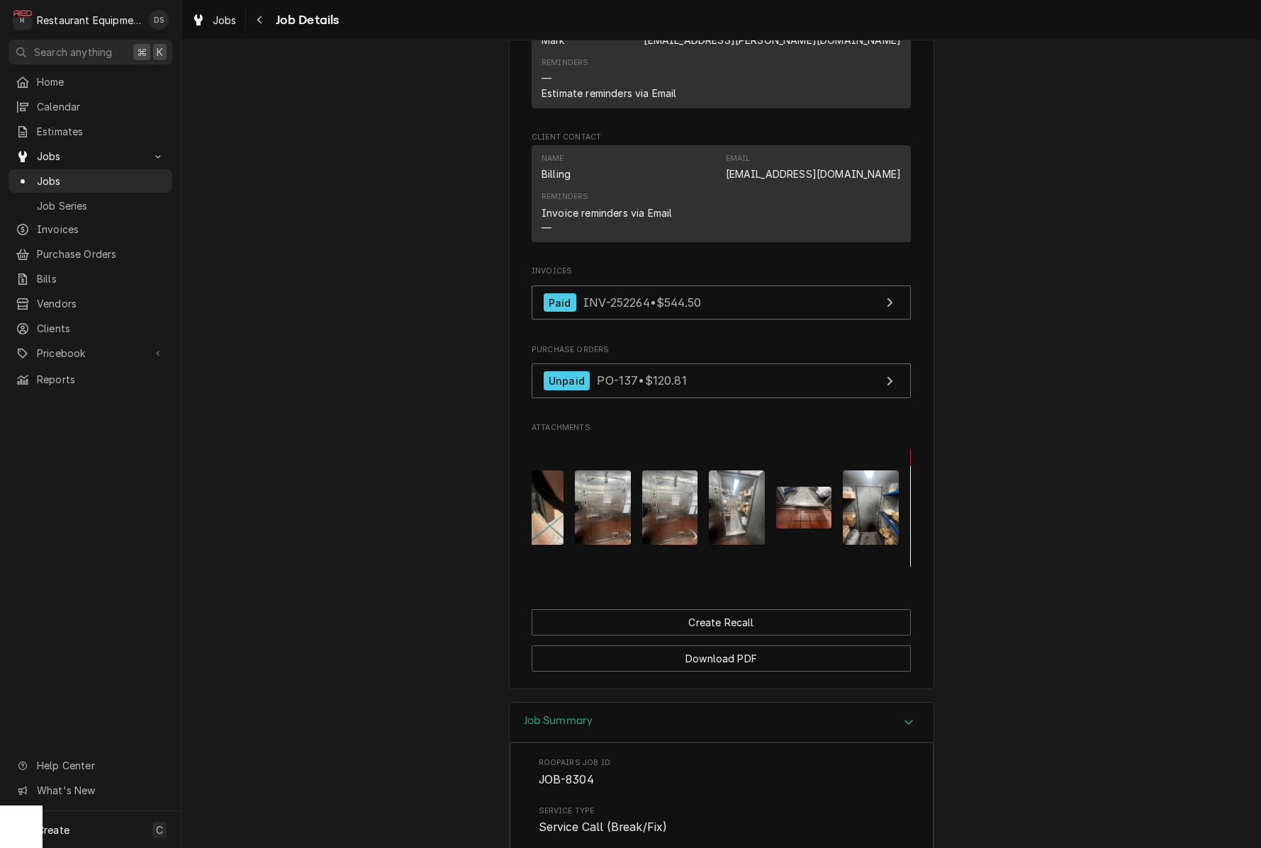
scroll to position [0, 231]
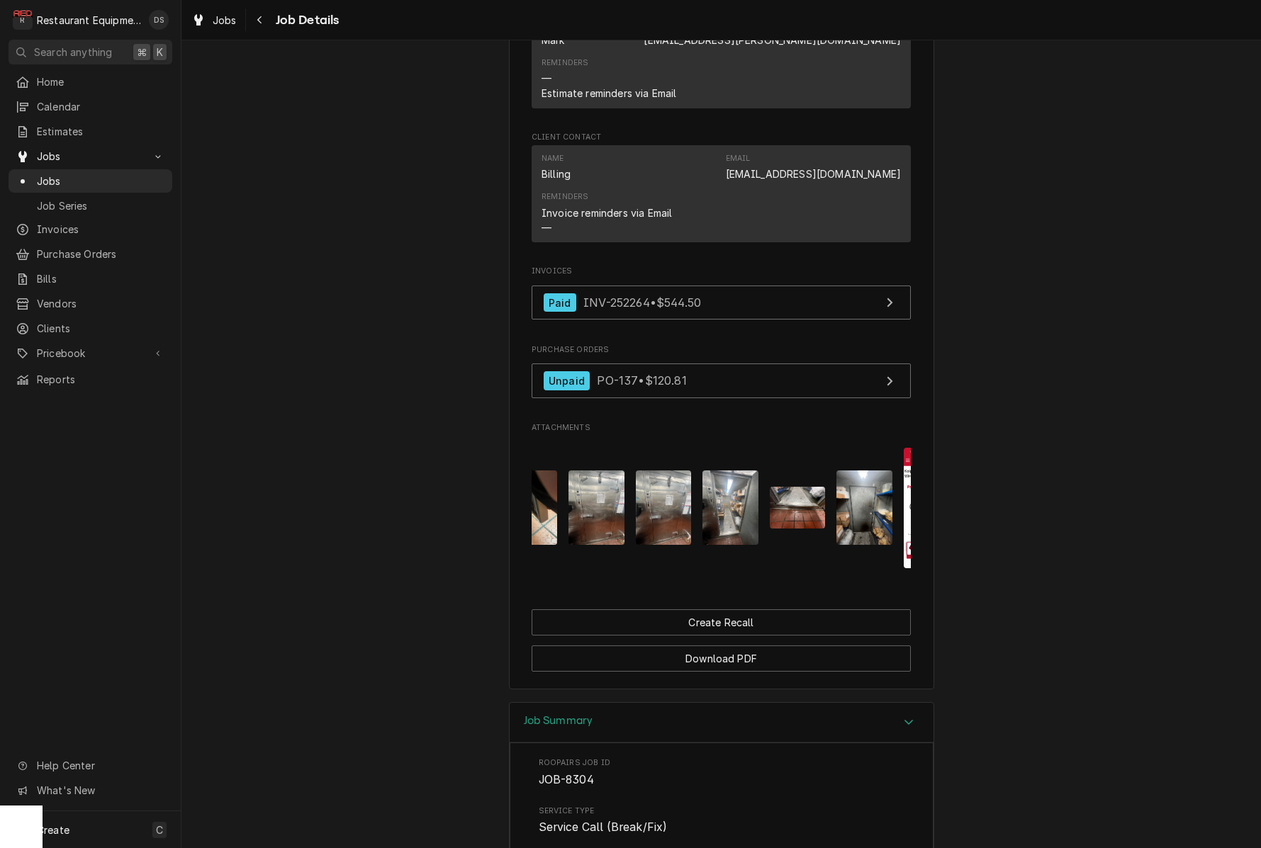
click at [799, 500] on img "Attachments" at bounding box center [798, 508] width 56 height 42
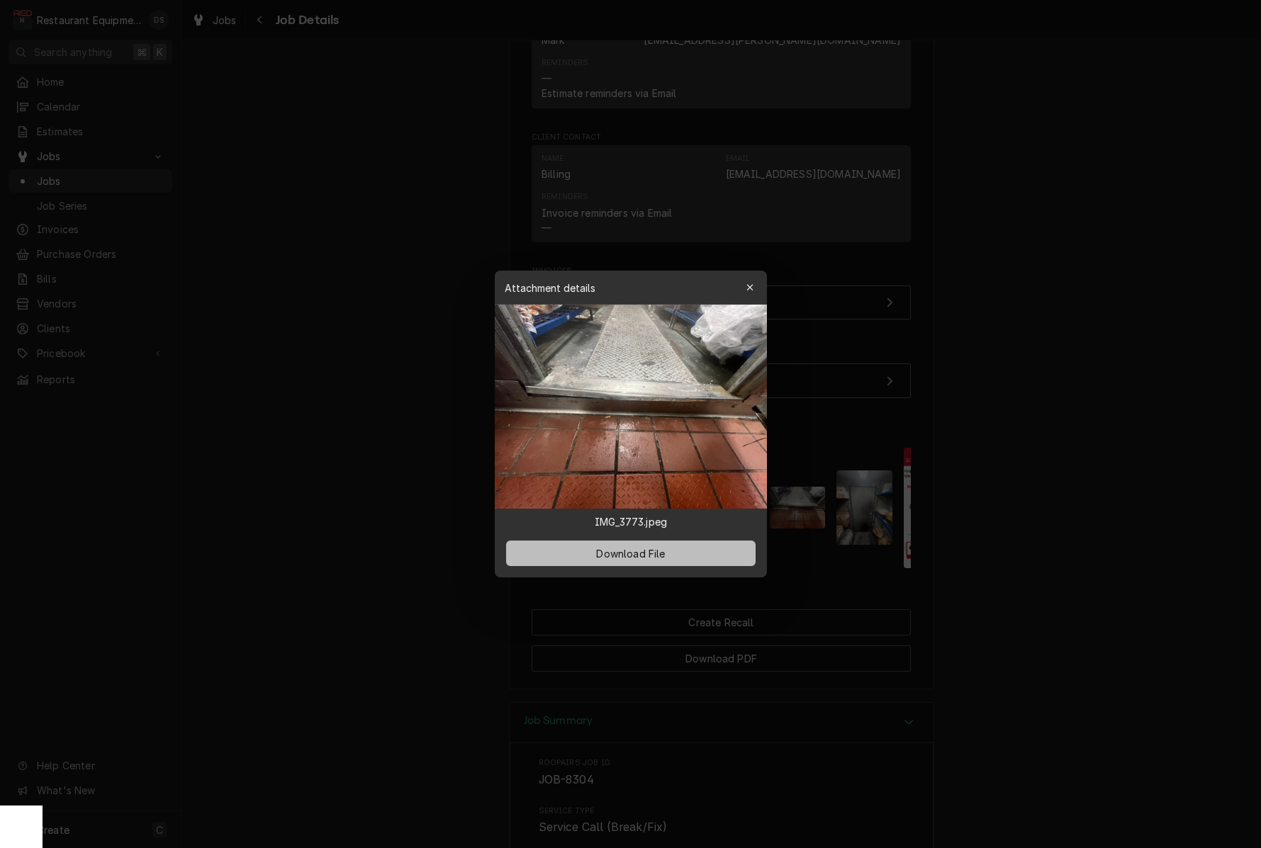
click at [654, 558] on span "Download File" at bounding box center [630, 553] width 74 height 15
click at [743, 285] on div "button" at bounding box center [750, 288] width 14 height 14
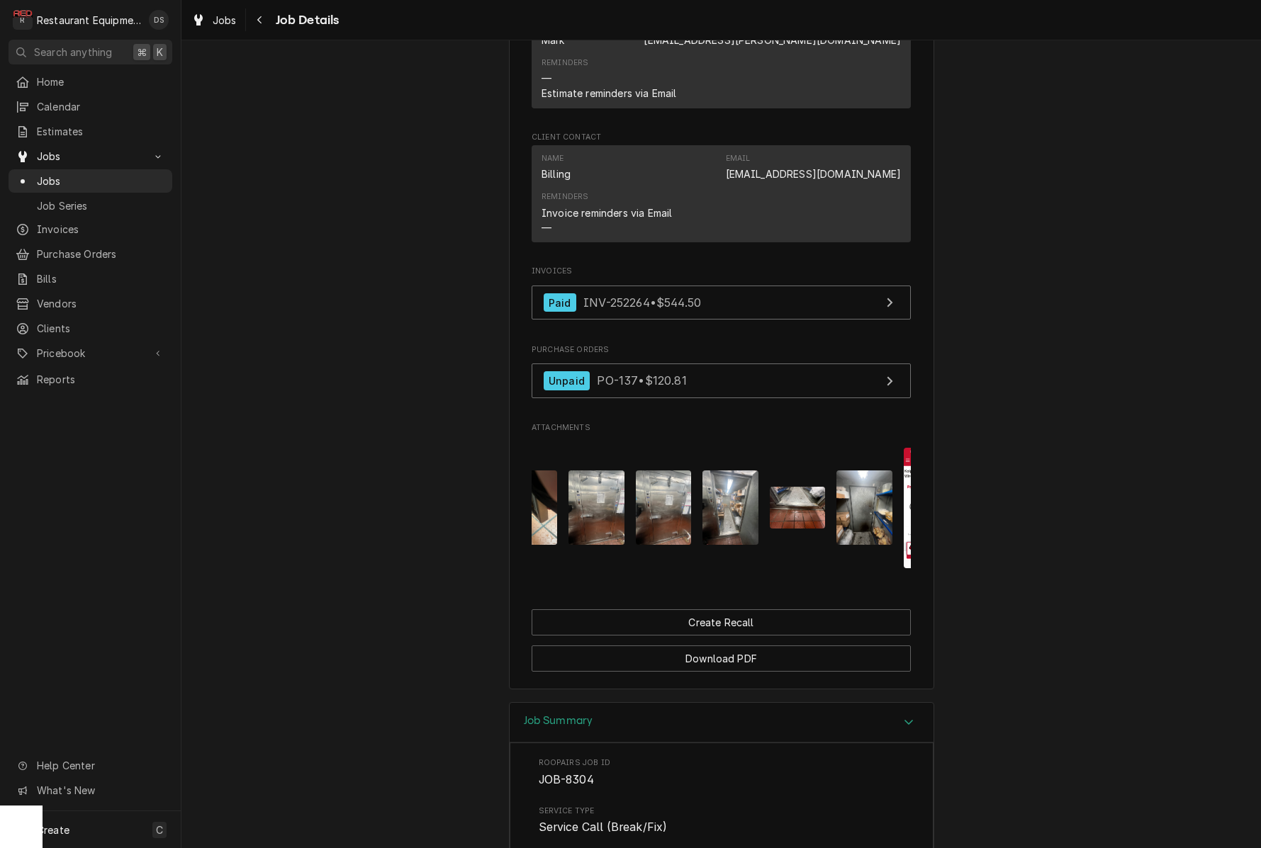
click at [863, 495] on img "Attachments" at bounding box center [864, 508] width 56 height 74
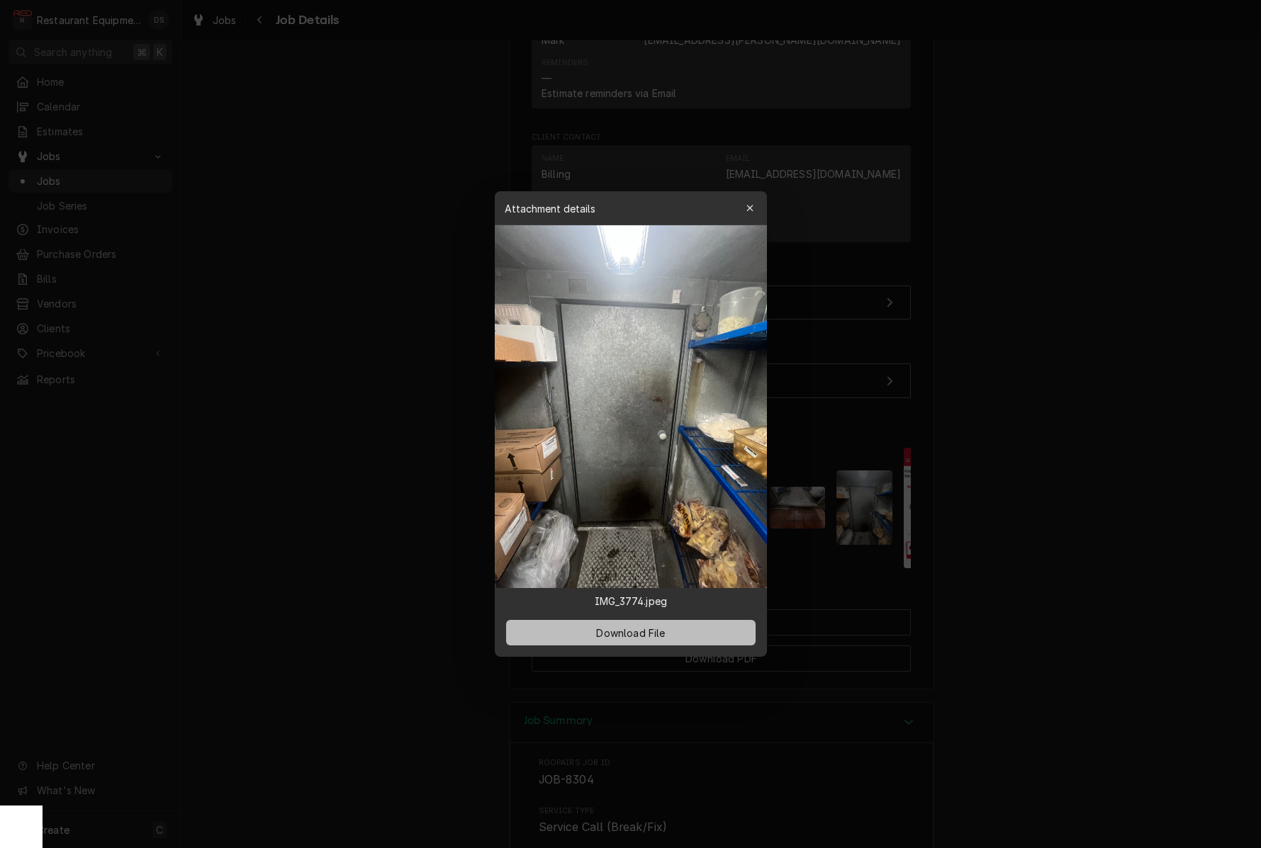
click at [672, 632] on button "Download File" at bounding box center [630, 633] width 249 height 26
drag, startPoint x: 752, startPoint y: 207, endPoint x: 748, endPoint y: 235, distance: 28.0
click at [752, 207] on icon "button" at bounding box center [750, 208] width 8 height 10
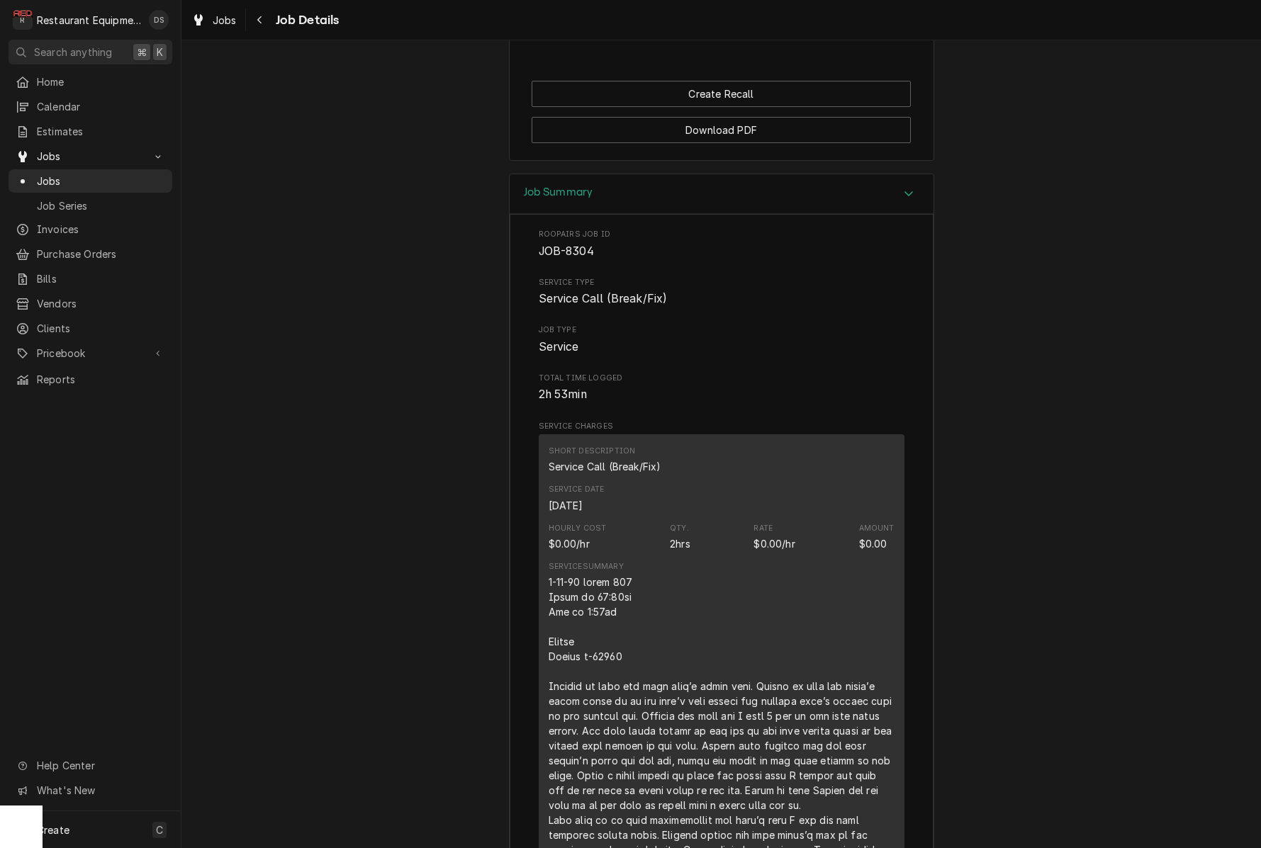
scroll to position [1663, 0]
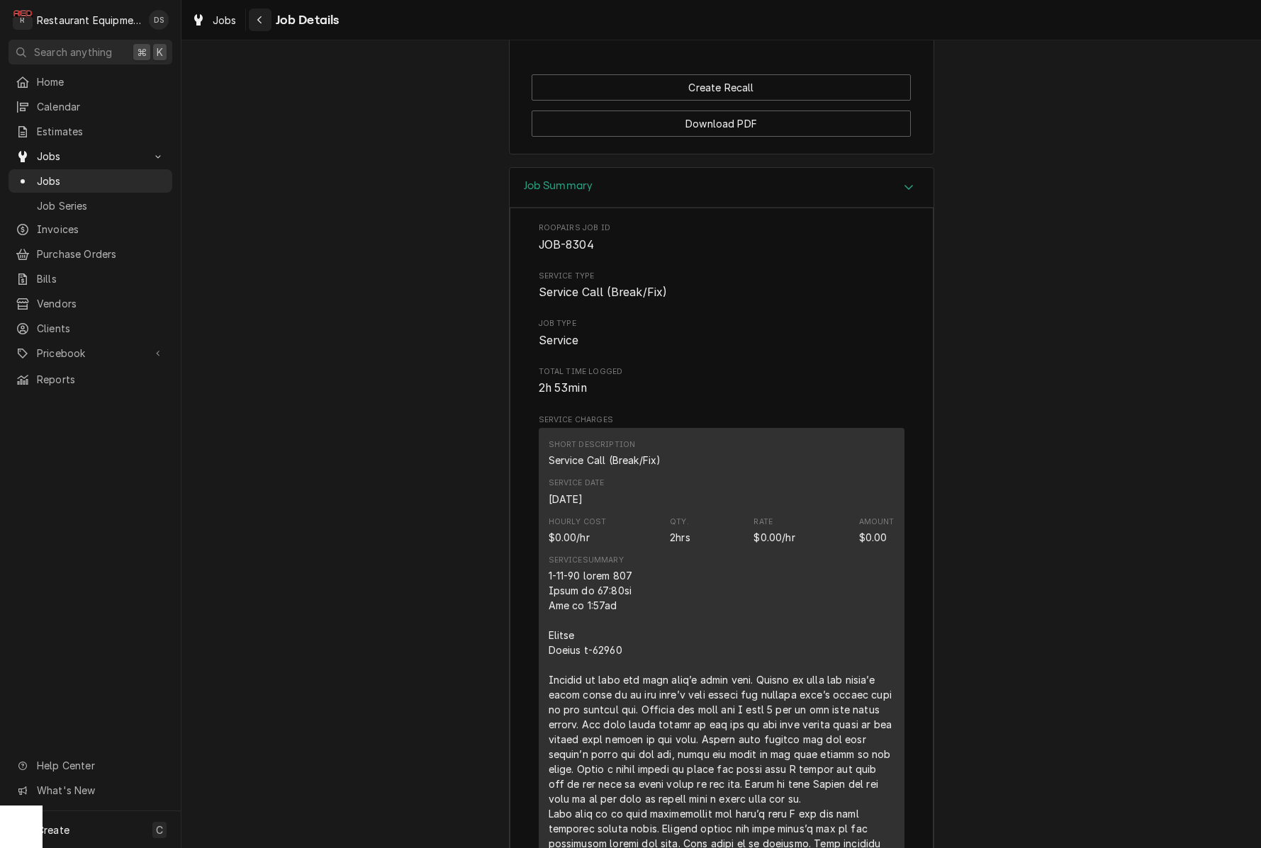
click at [260, 18] on icon "Navigate back" at bounding box center [260, 20] width 6 height 10
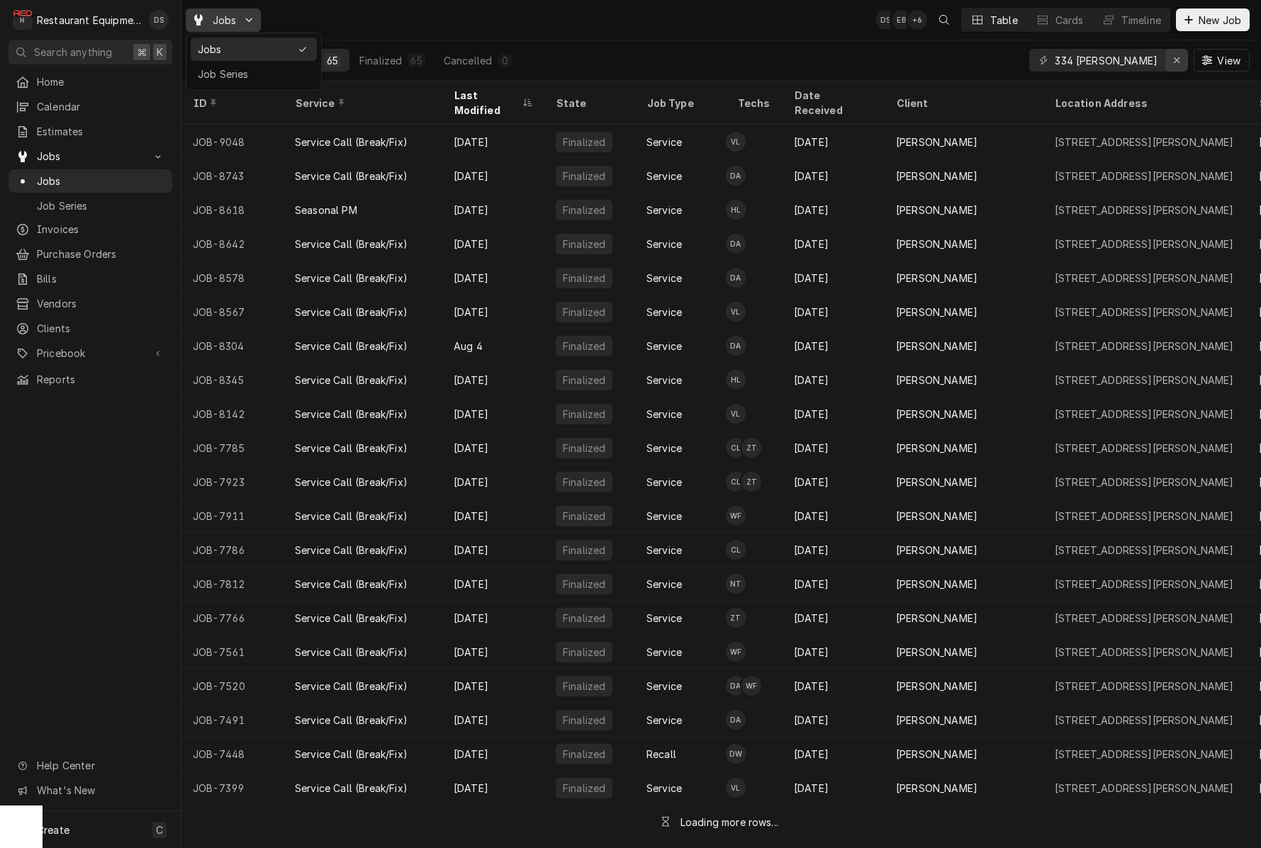
click at [1175, 62] on html "R Restaurant Equipment Diagnostics DS Search anything ⌘ K Home Calendar Estimat…" at bounding box center [630, 424] width 1261 height 848
click at [1174, 62] on icon "Erase input" at bounding box center [1177, 60] width 6 height 6
click at [1161, 62] on input "Dynamic Content Wrapper" at bounding box center [1108, 60] width 106 height 23
click at [1159, 60] on input "Dynamic Content Wrapper" at bounding box center [1121, 60] width 133 height 23
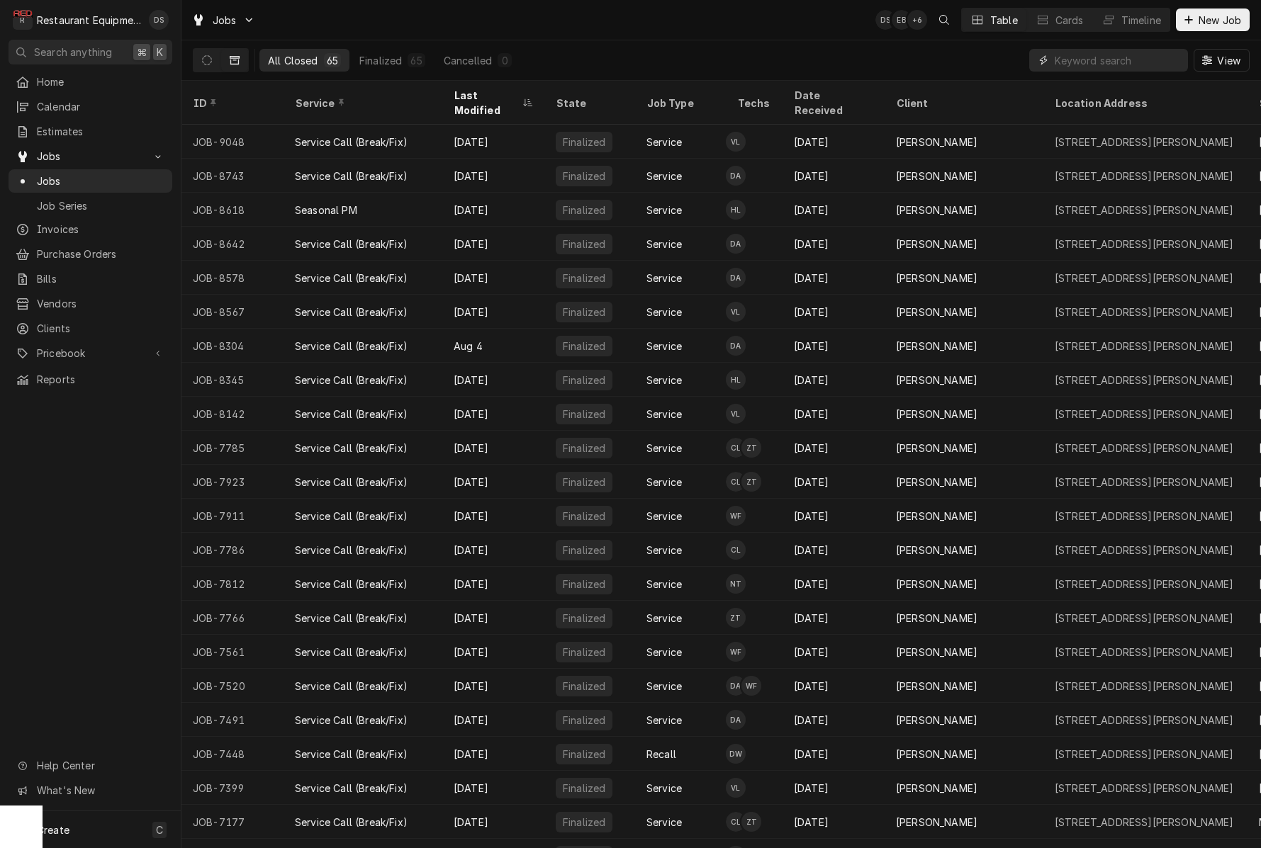
click at [1124, 53] on input "Dynamic Content Wrapper" at bounding box center [1121, 60] width 133 height 23
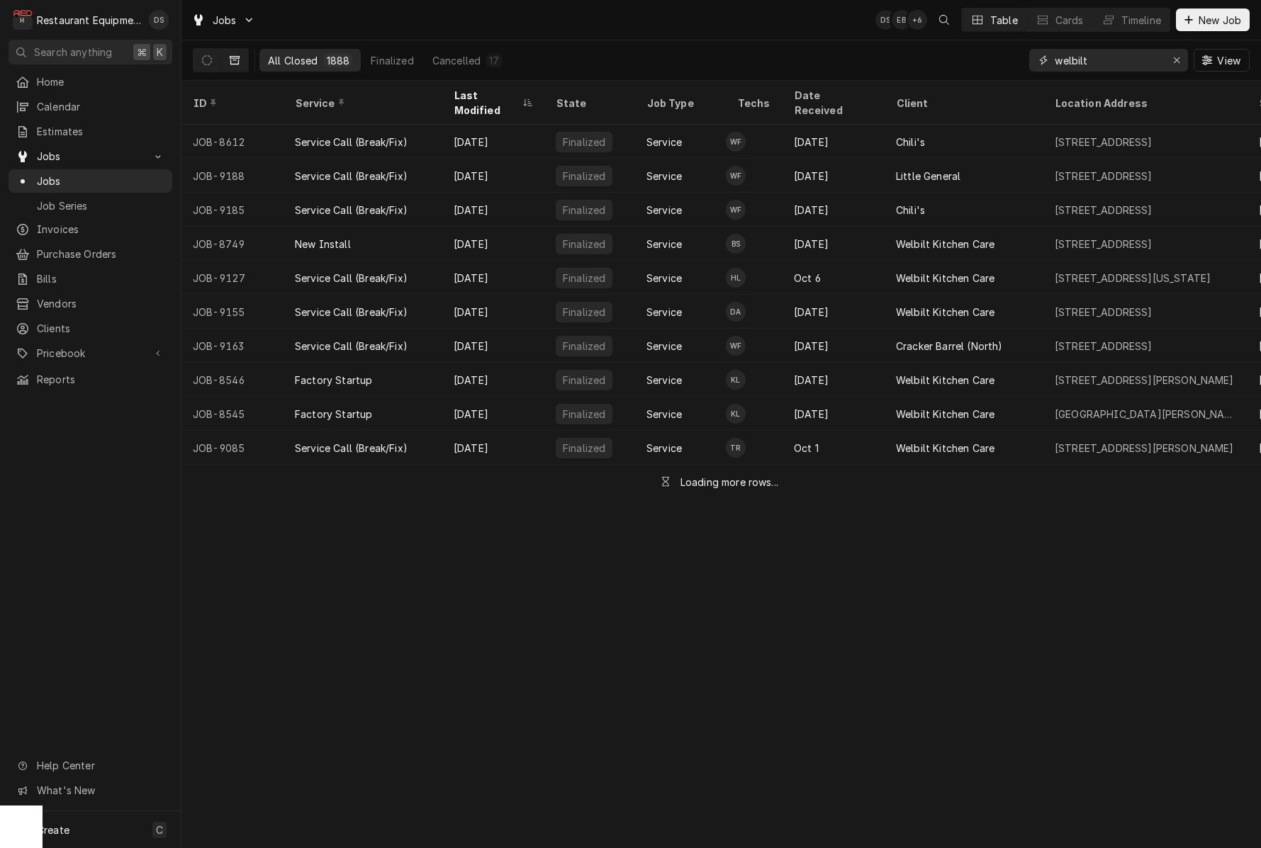
type input "welbilt"
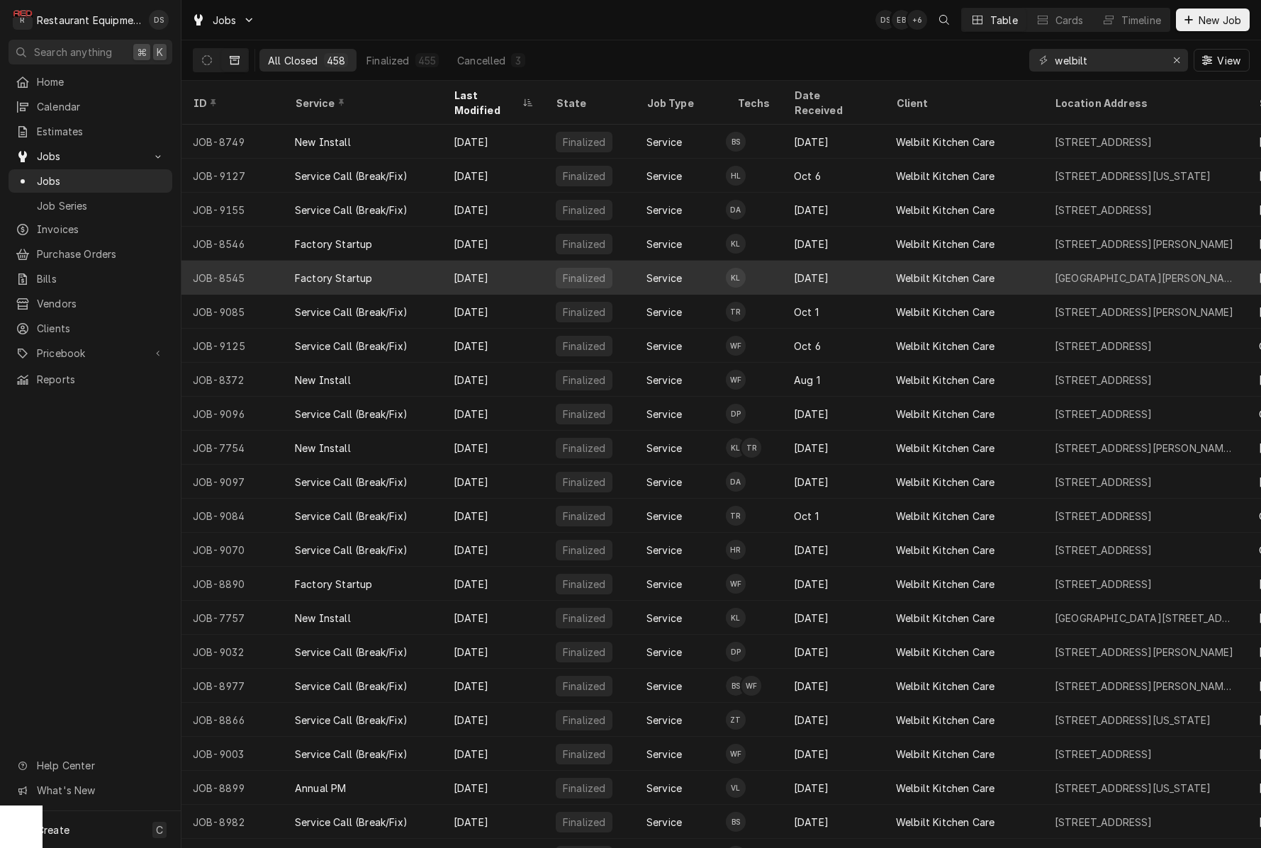
click at [768, 261] on td "KL" at bounding box center [754, 278] width 57 height 34
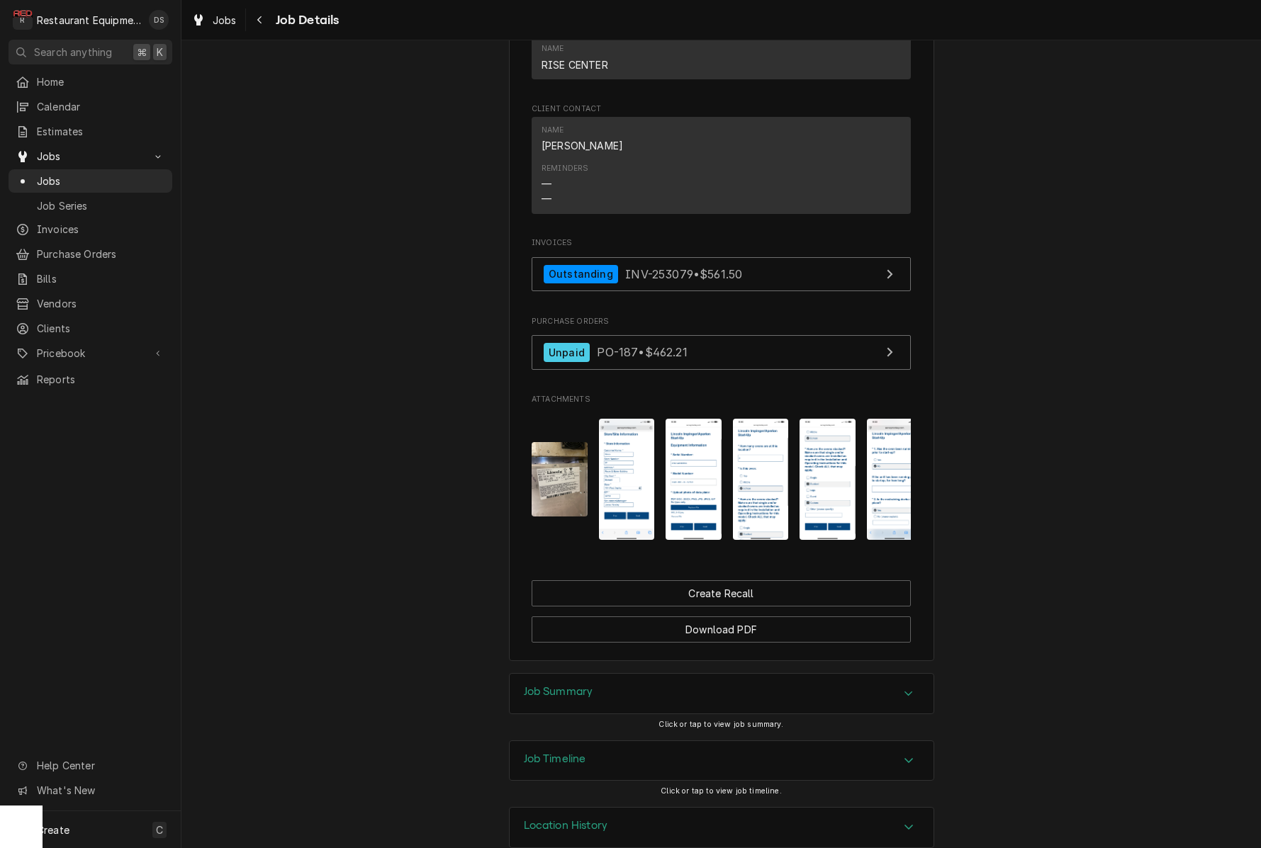
scroll to position [1705, 0]
click at [580, 449] on img "Attachments" at bounding box center [560, 480] width 56 height 74
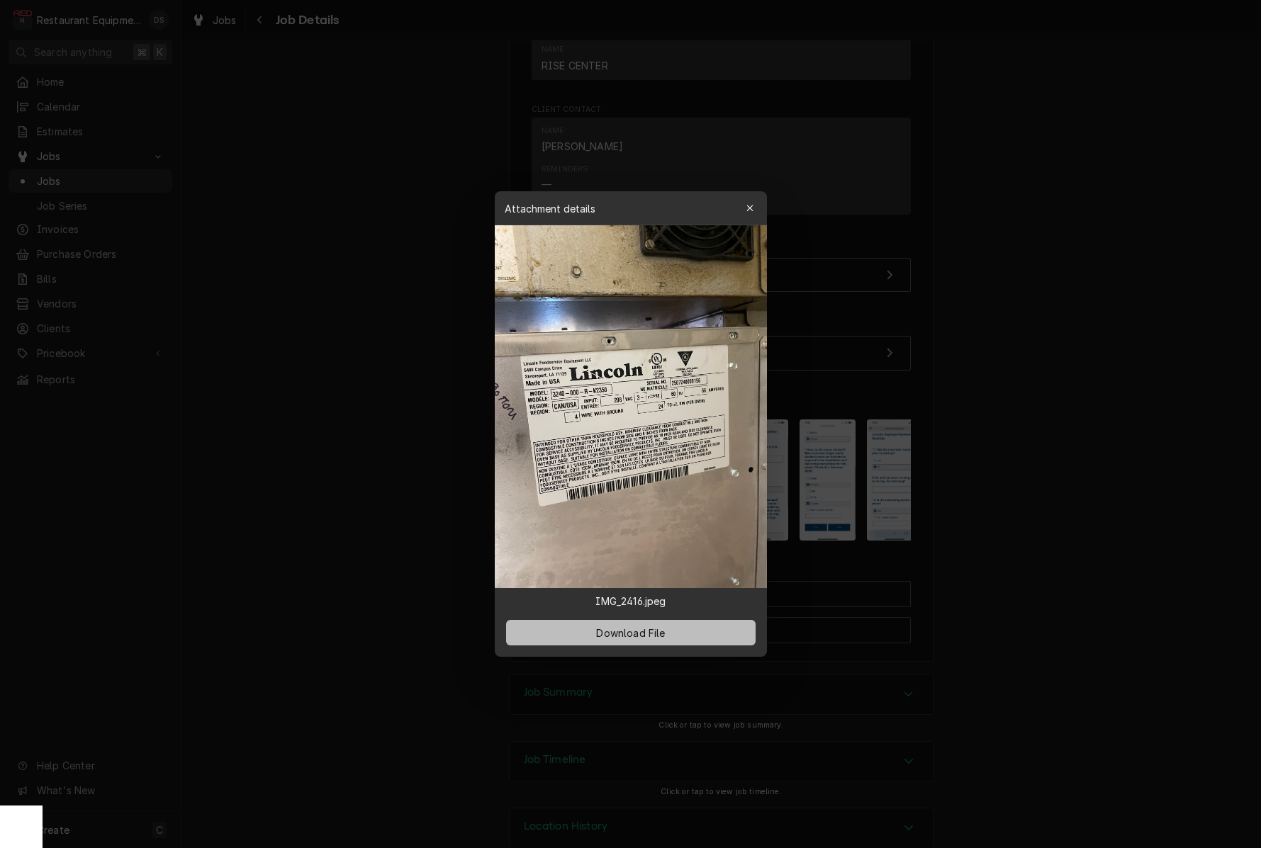
click at [625, 632] on span "Download File" at bounding box center [630, 633] width 74 height 15
click at [748, 206] on icon "button" at bounding box center [750, 208] width 8 height 10
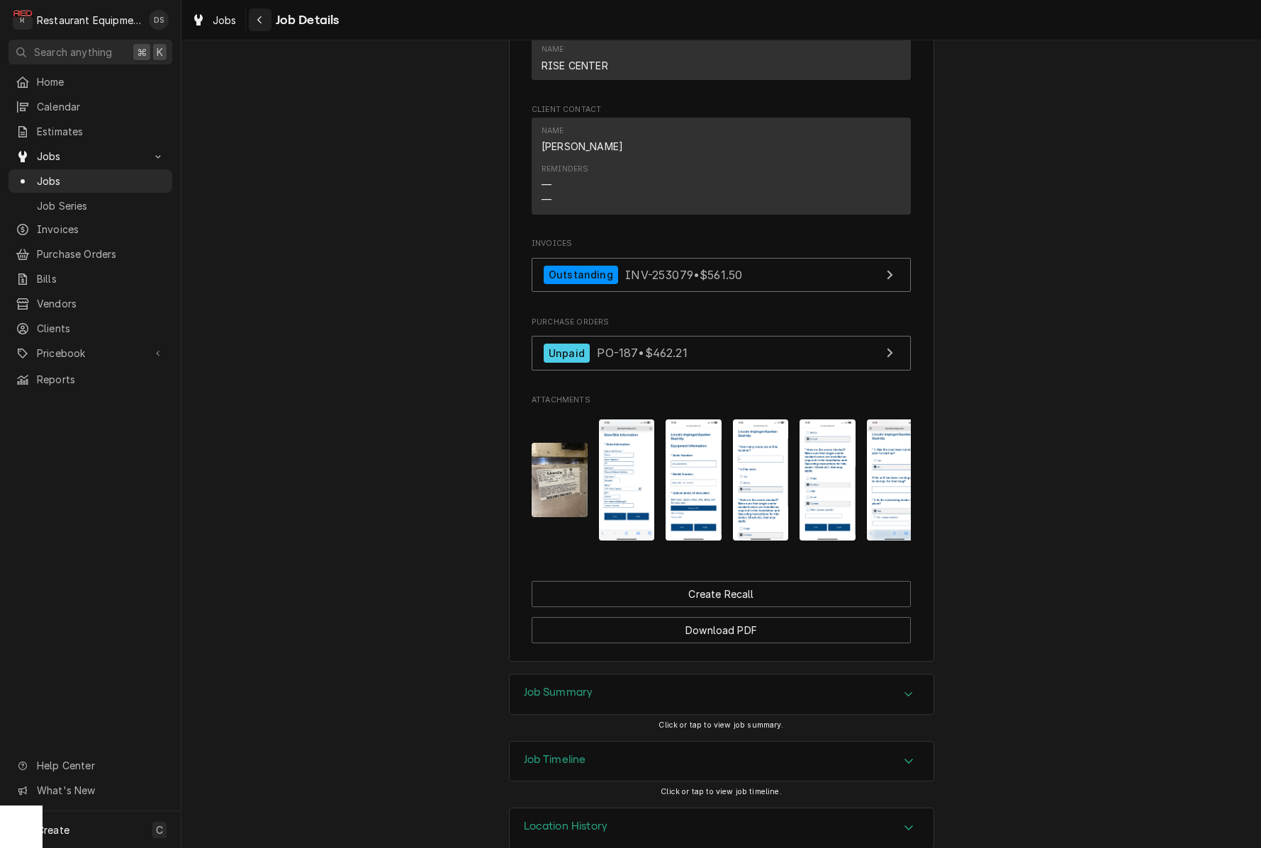
click at [251, 18] on button "Navigate back" at bounding box center [260, 20] width 23 height 23
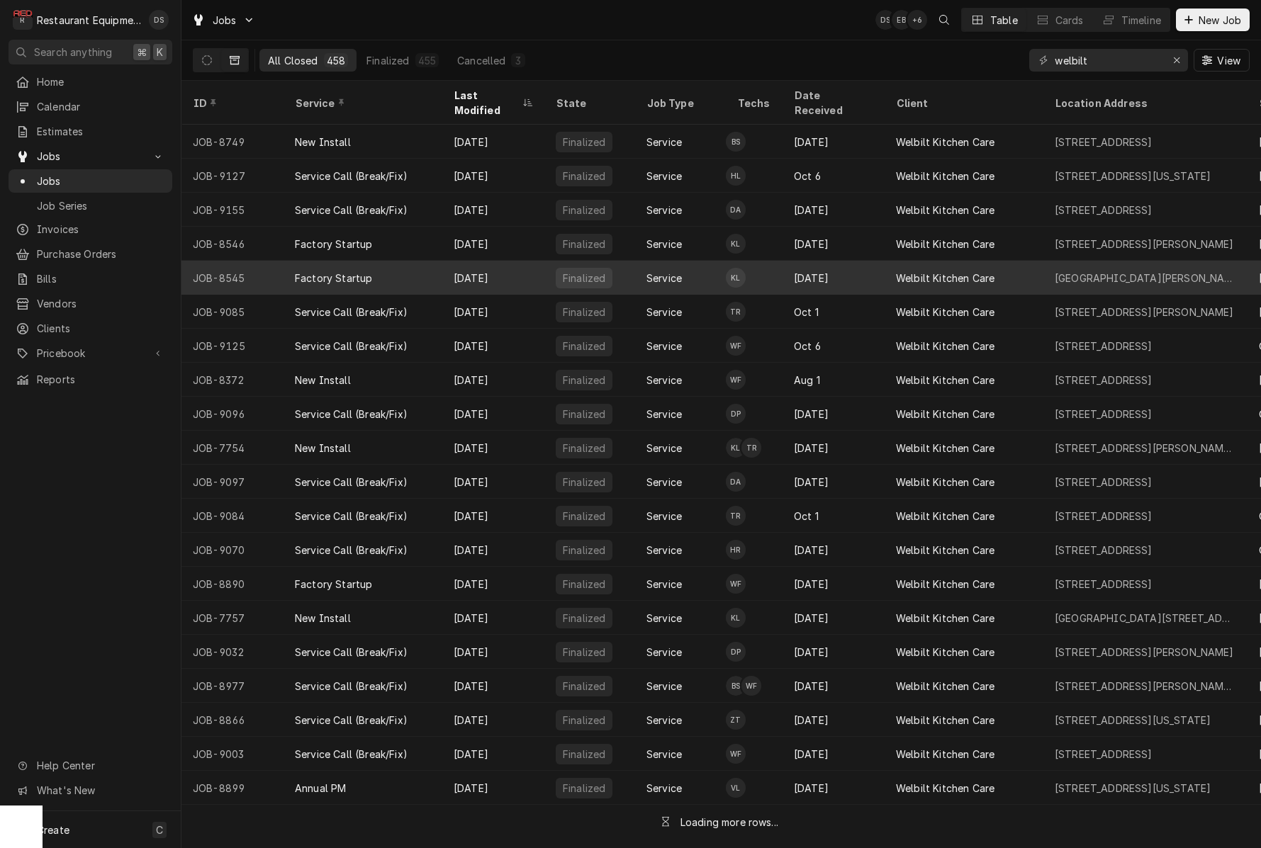
click at [658, 271] on div "Service" at bounding box center [663, 278] width 35 height 15
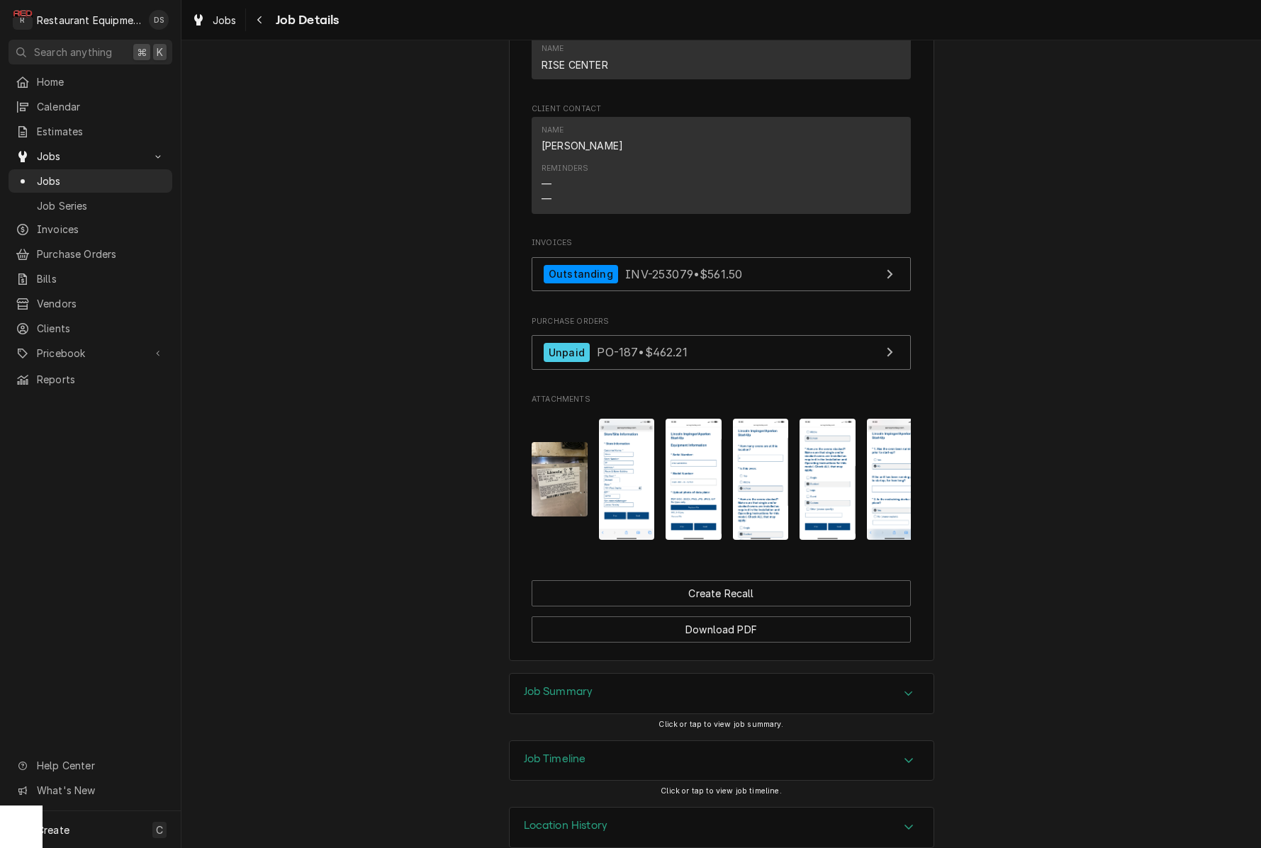
scroll to position [1705, 0]
click at [269, 23] on button "Navigate back" at bounding box center [260, 20] width 23 height 23
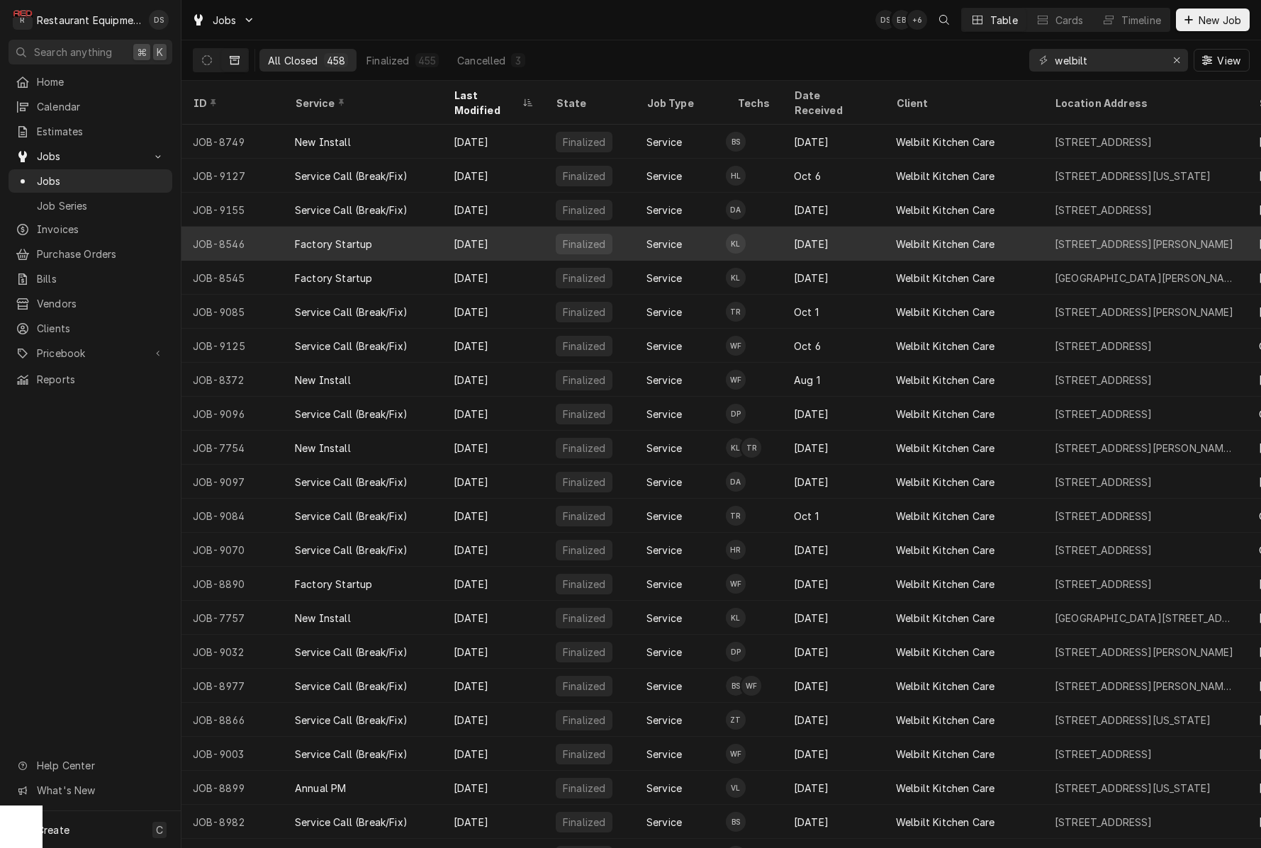
click at [836, 233] on div "[DATE]" at bounding box center [833, 244] width 102 height 34
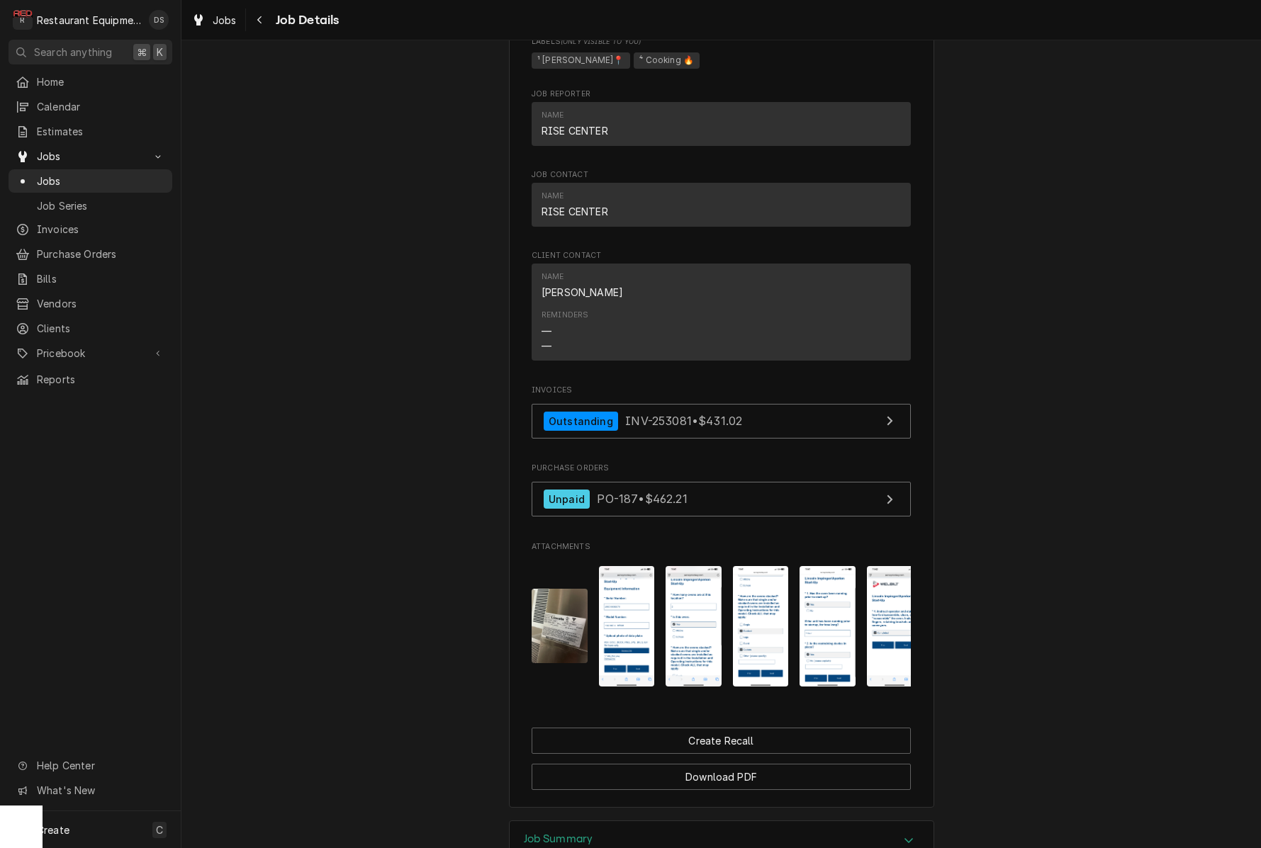
scroll to position [1578, 0]
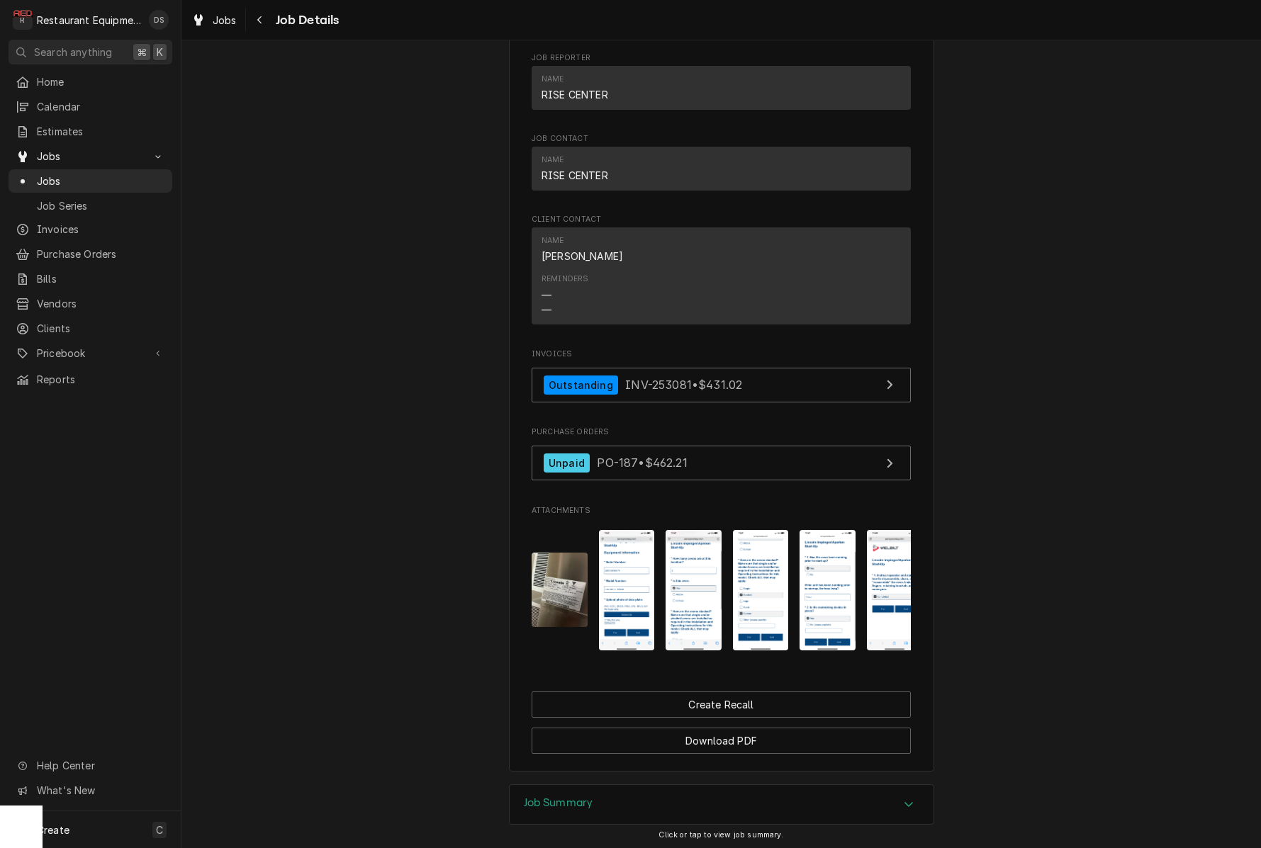
click at [563, 553] on img "Attachments" at bounding box center [560, 590] width 56 height 74
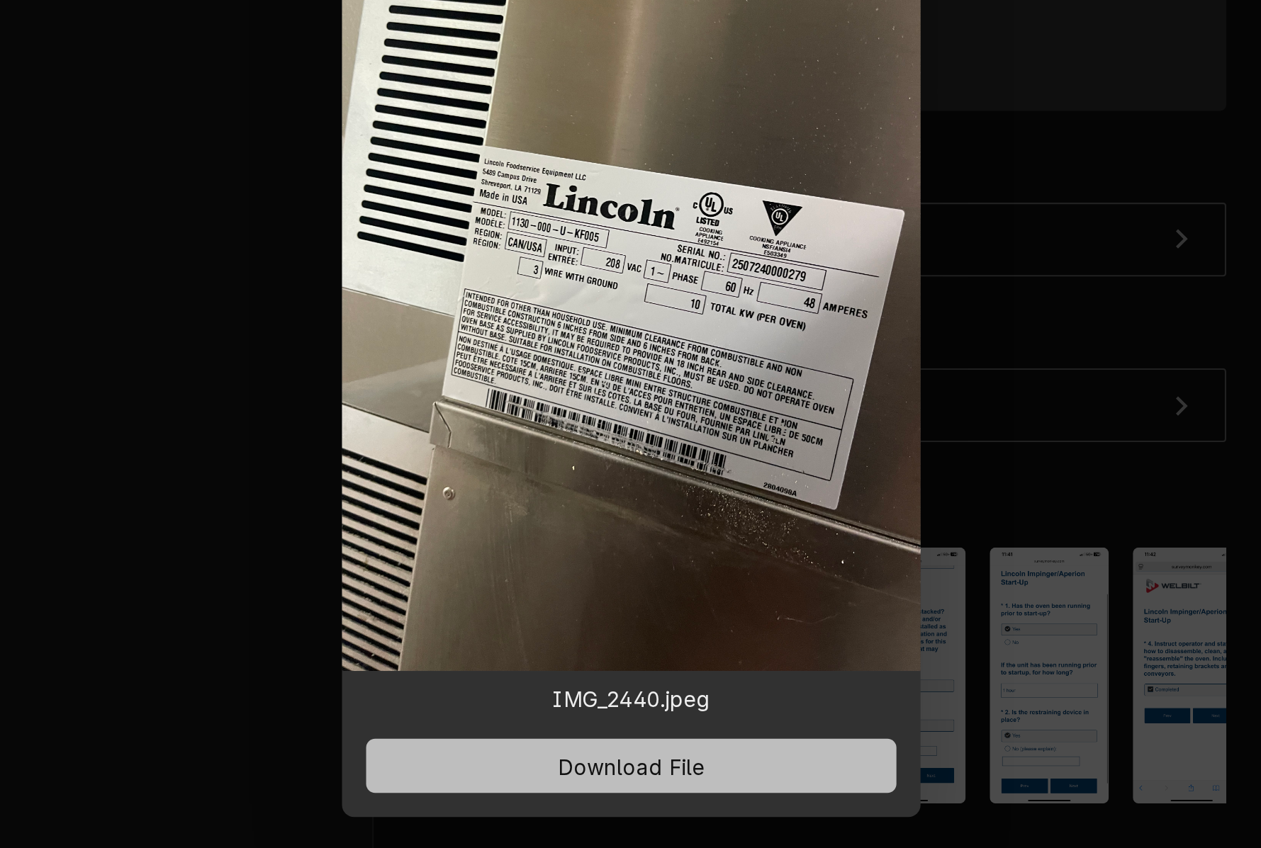
click at [506, 620] on button "Download File" at bounding box center [630, 633] width 249 height 26
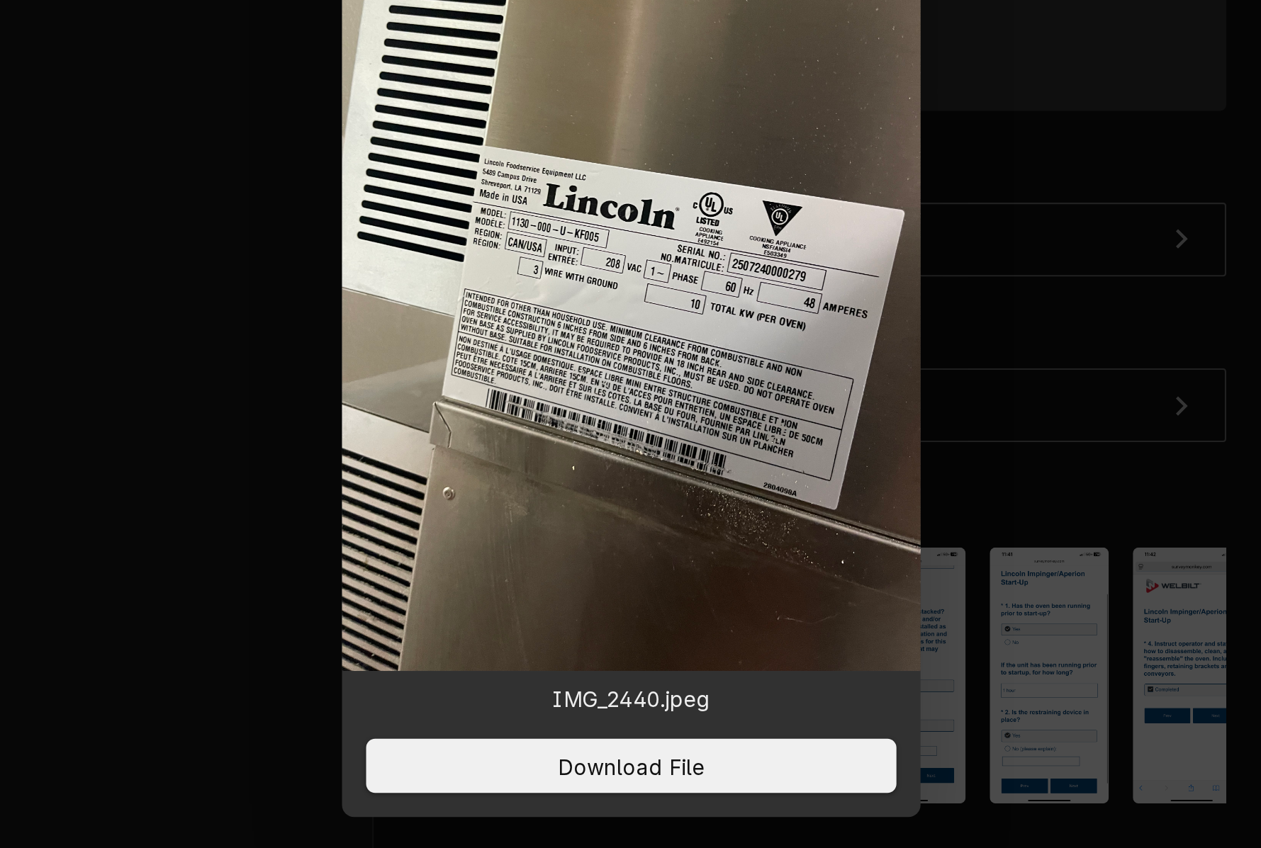
click at [505, 203] on div at bounding box center [630, 424] width 1261 height 848
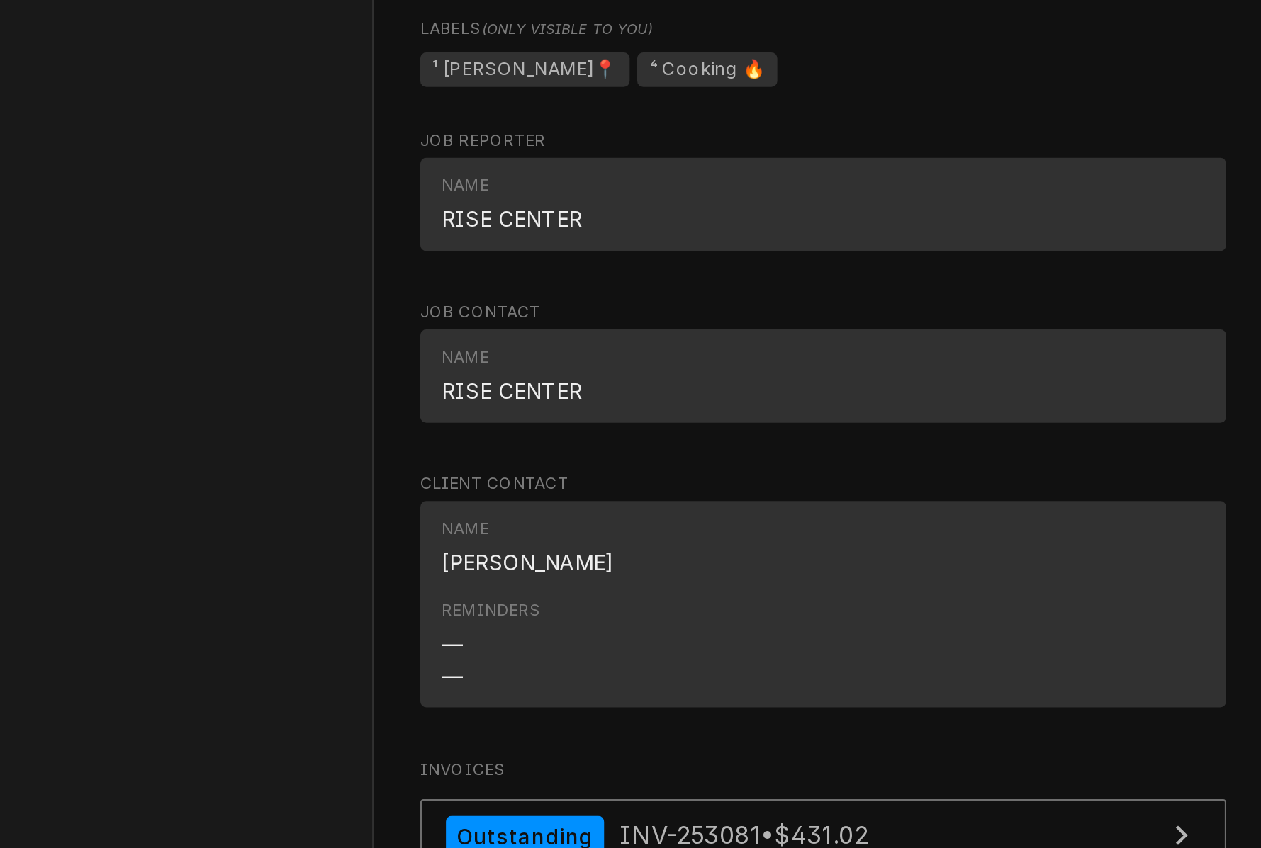
scroll to position [1182, 0]
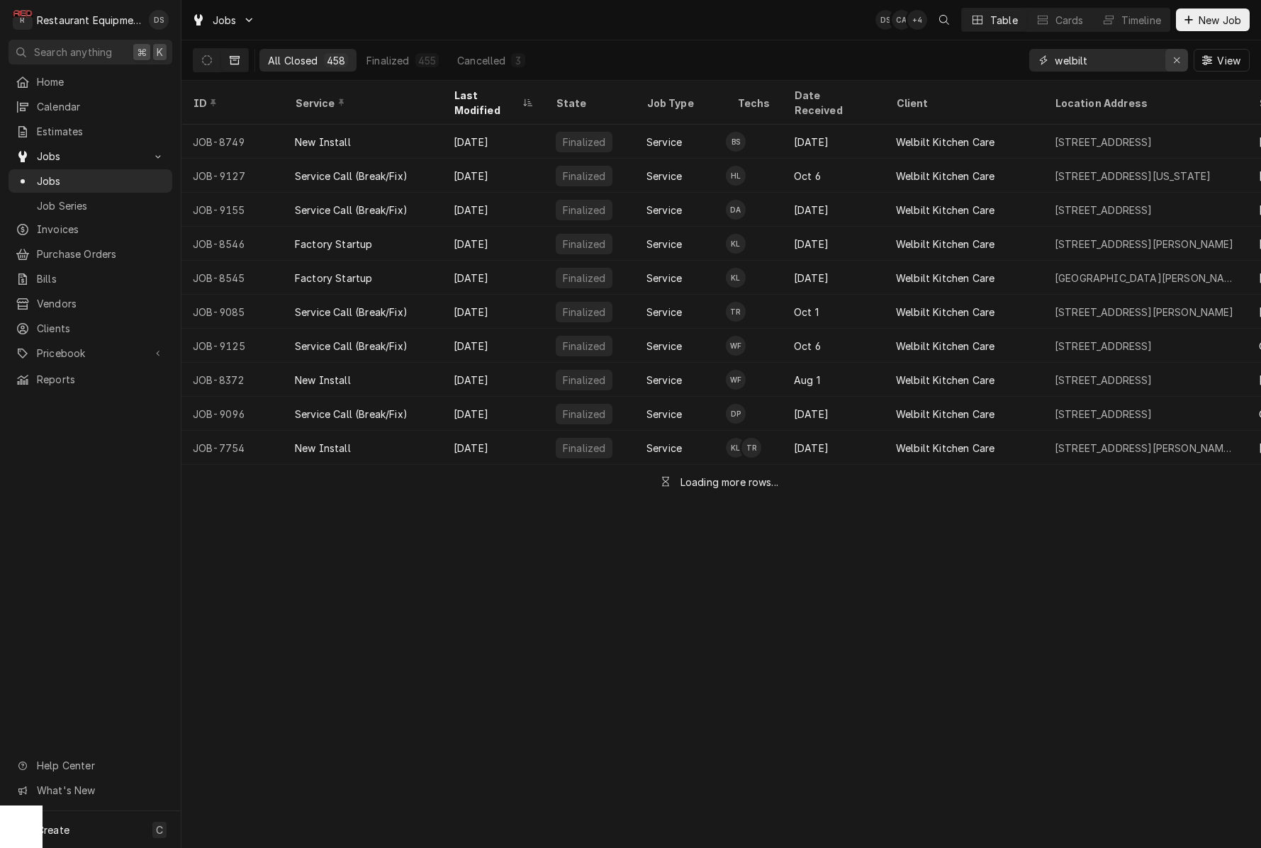
click at [1172, 59] on div "Erase input" at bounding box center [1176, 60] width 14 height 14
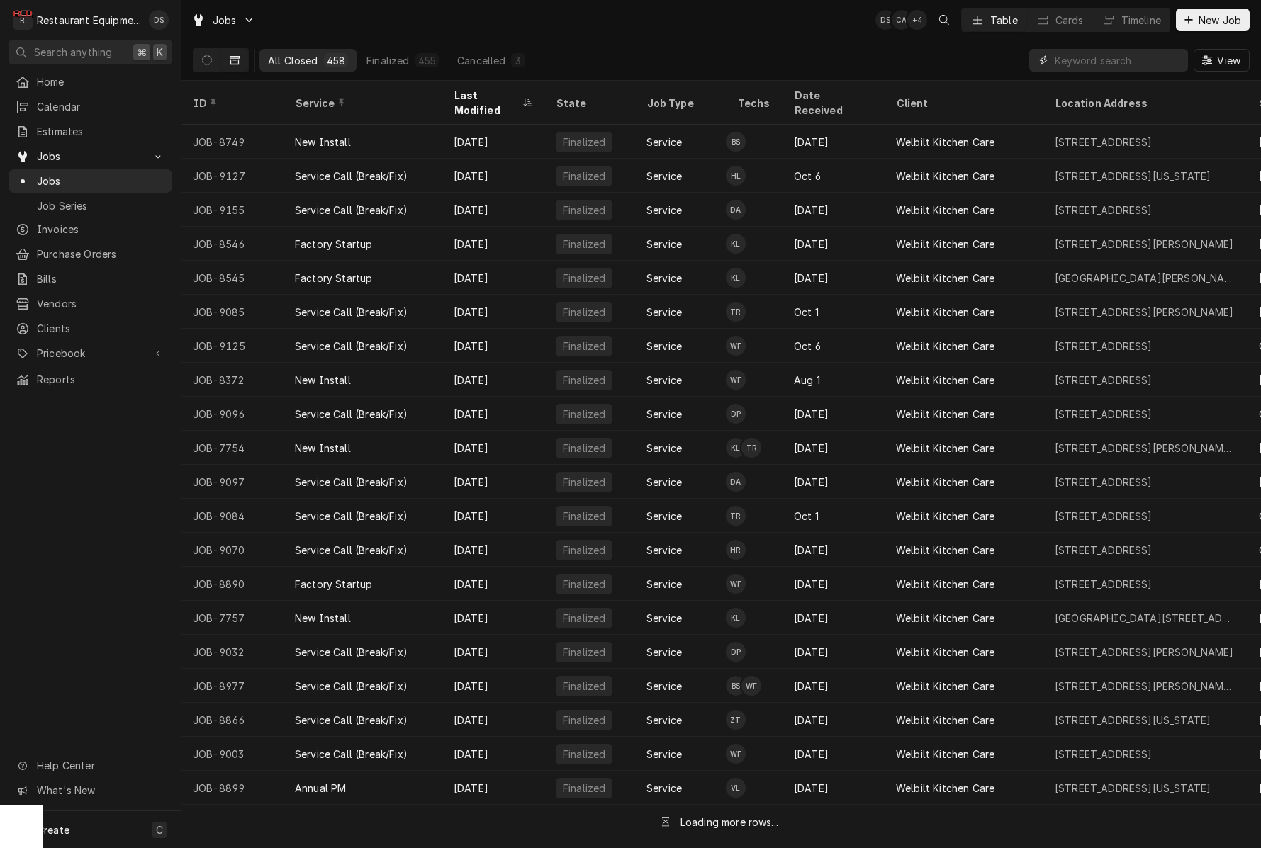
click at [1169, 60] on input "Dynamic Content Wrapper" at bounding box center [1121, 60] width 133 height 23
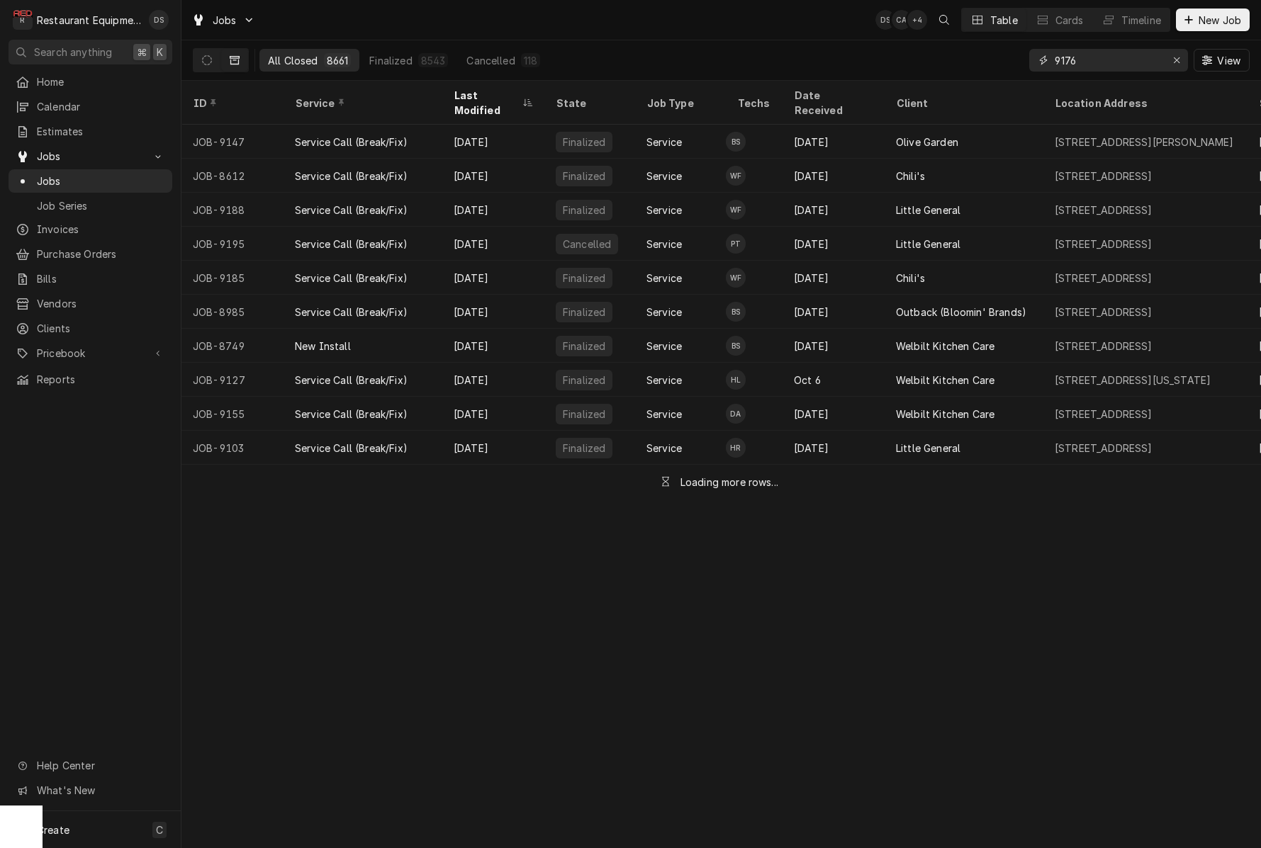
type input "9176"
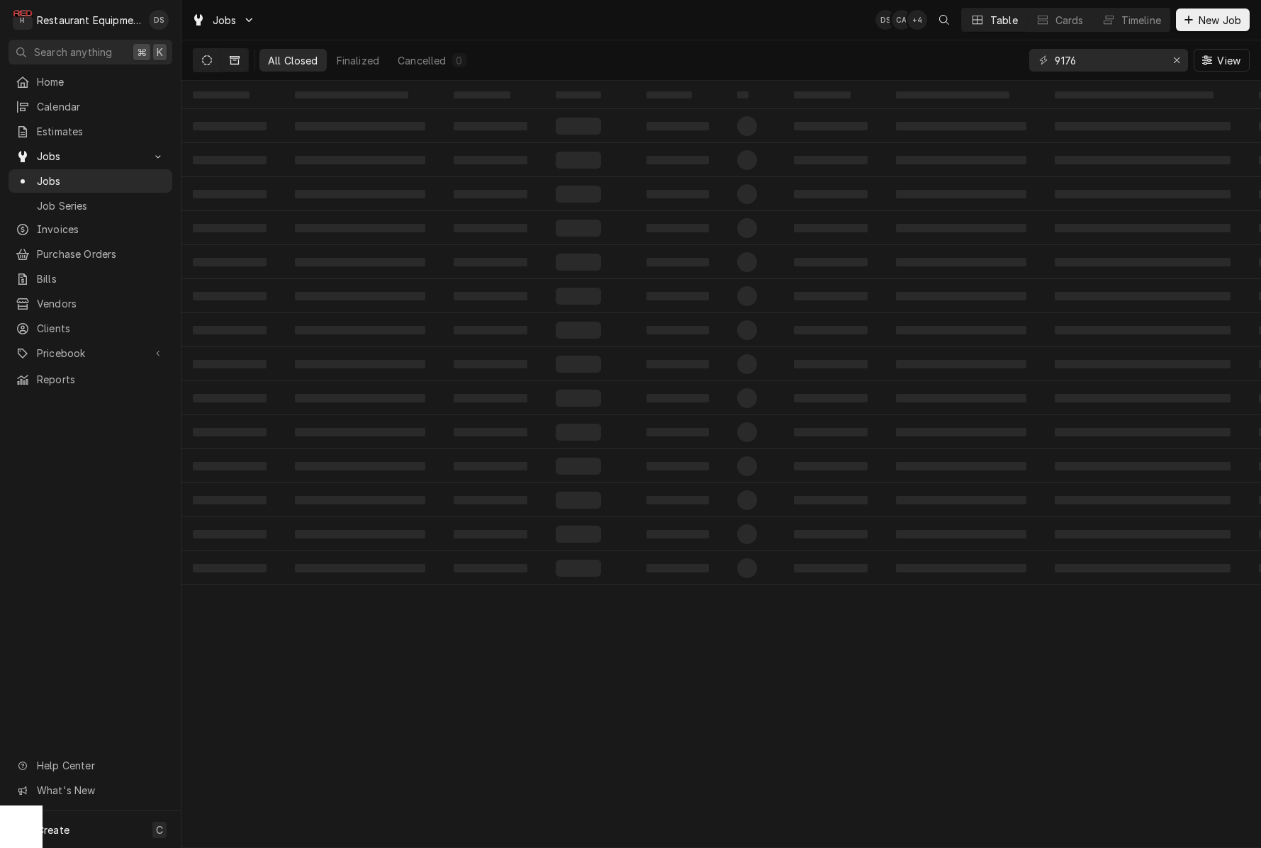
click at [214, 60] on button "Dynamic Content Wrapper" at bounding box center [206, 60] width 27 height 23
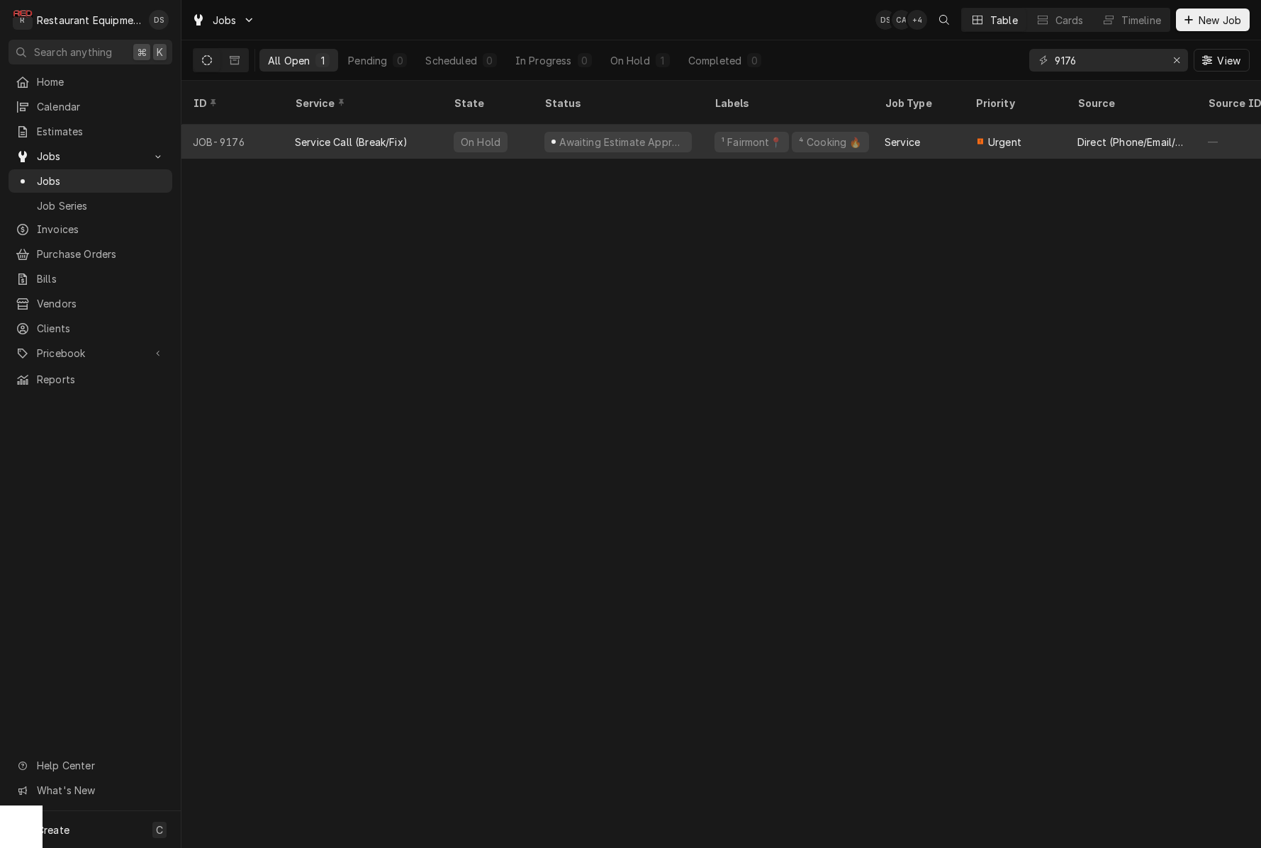
click at [687, 129] on div "Awaiting Estimate Approval" at bounding box center [618, 142] width 170 height 34
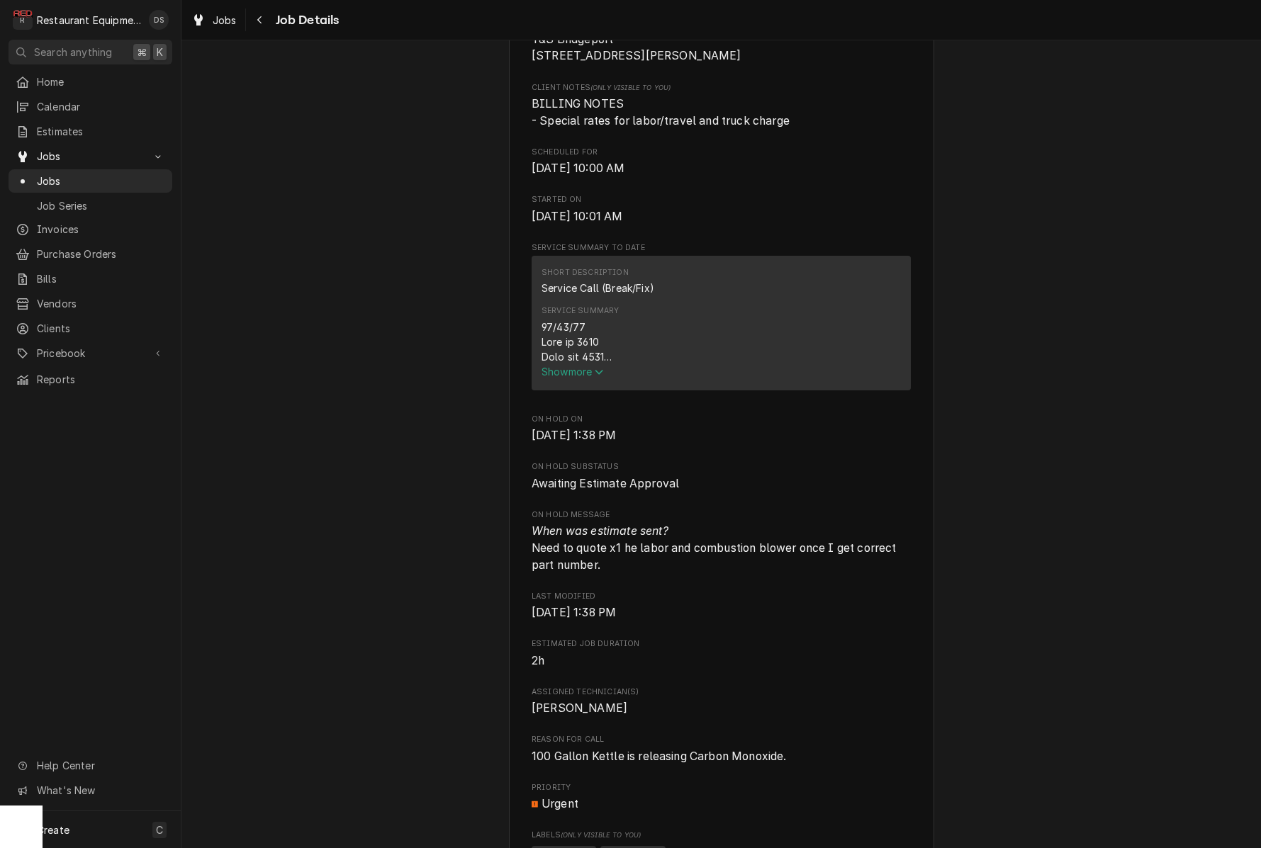
scroll to position [367, 0]
click at [583, 376] on span "Show more" at bounding box center [572, 370] width 62 height 12
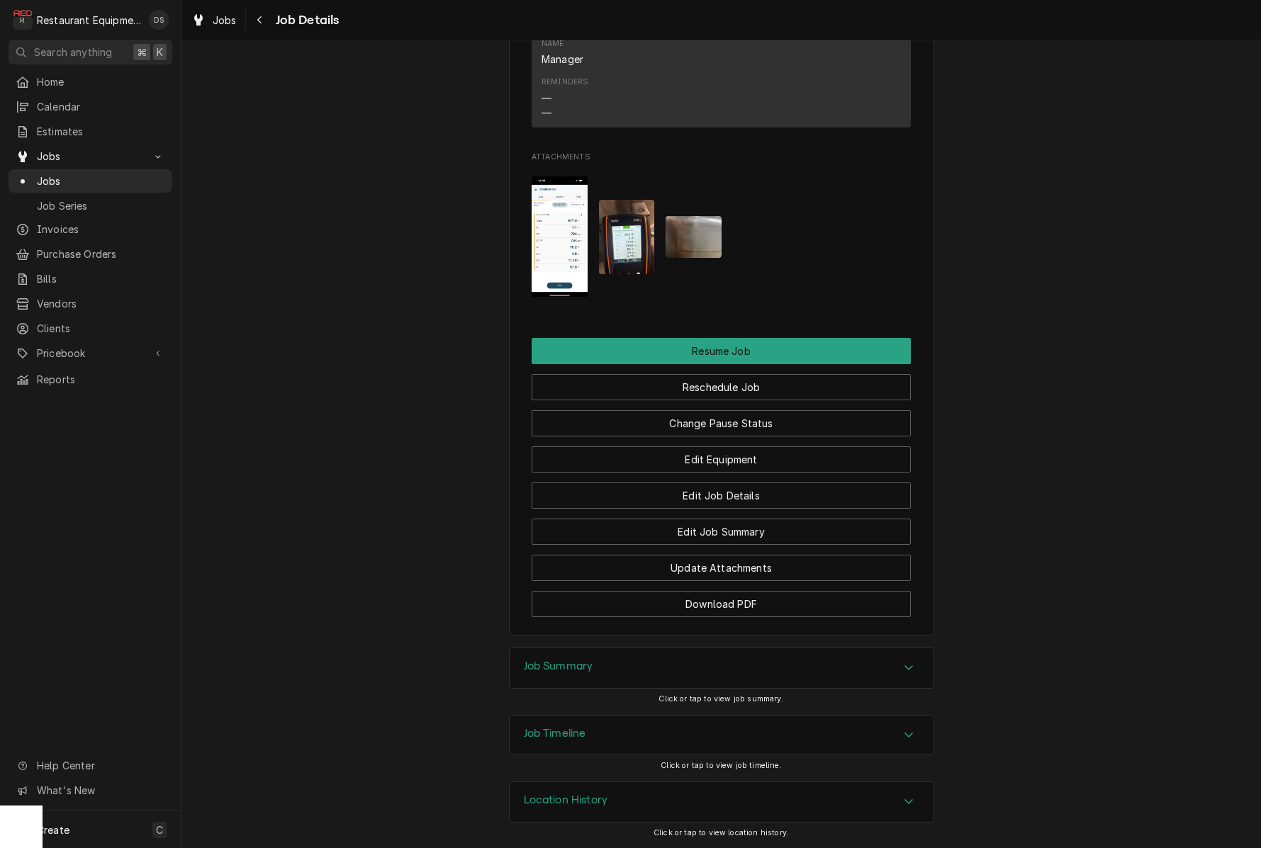
scroll to position [0, 0]
click at [750, 600] on button "Download PDF" at bounding box center [721, 604] width 379 height 26
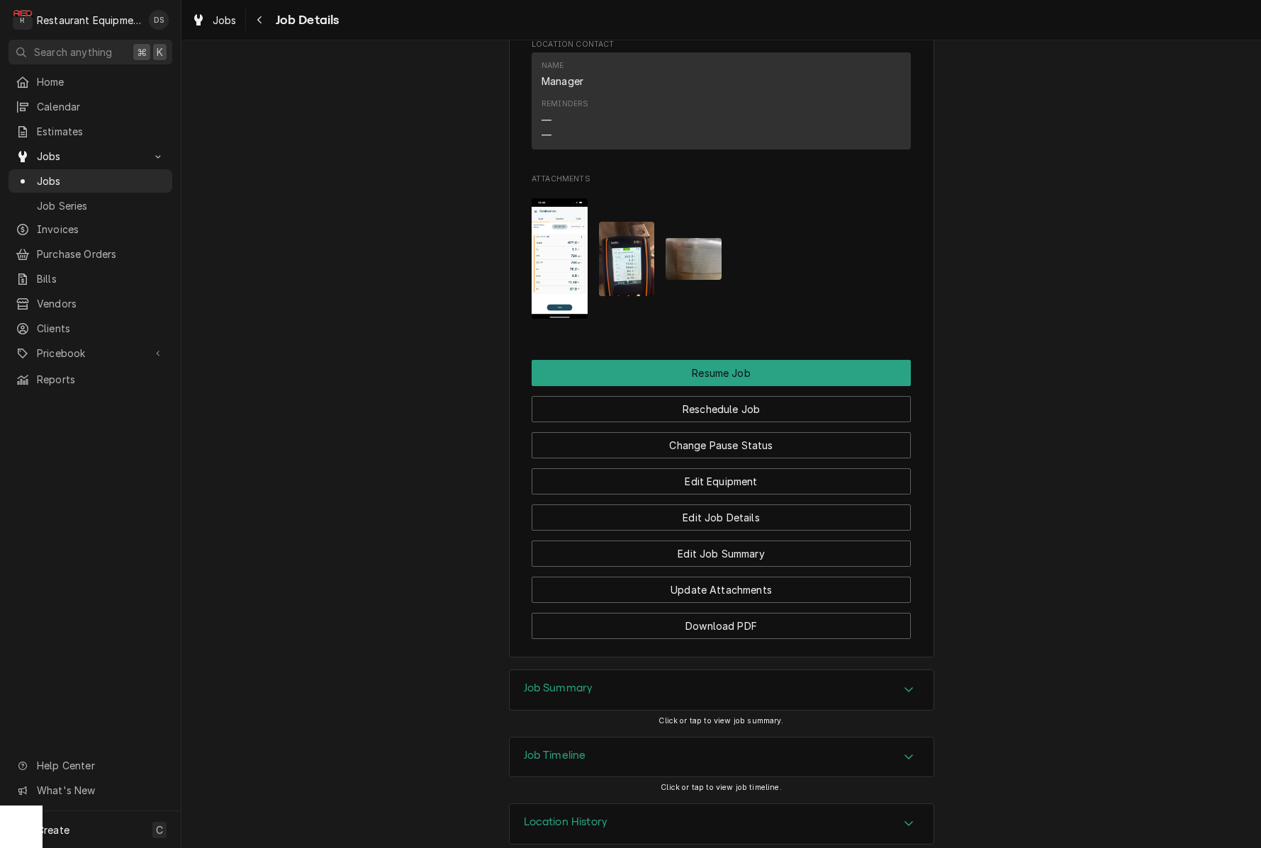
scroll to position [1689, 0]
